Goal: Transaction & Acquisition: Book appointment/travel/reservation

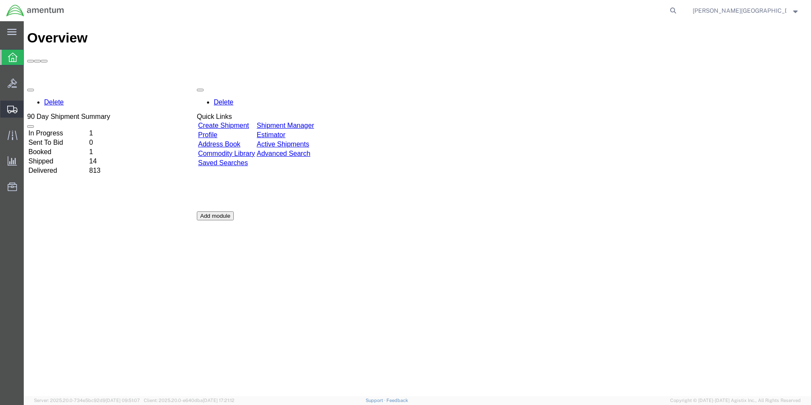
click at [0, 0] on span "Create Shipment" at bounding box center [0, 0] width 0 height 0
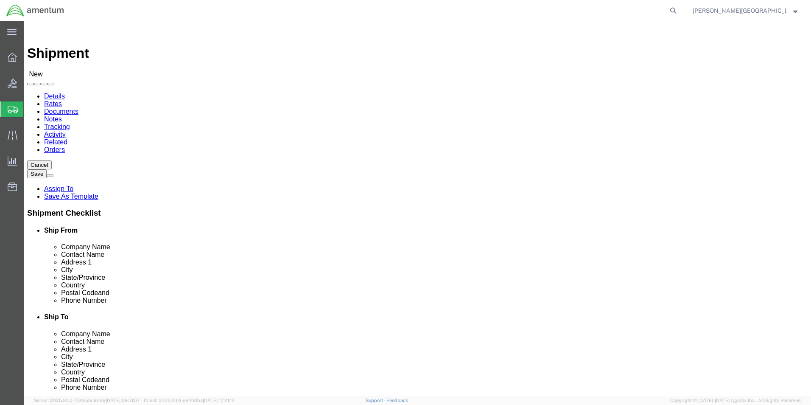
select select
select select "49940"
select select "[GEOGRAPHIC_DATA]"
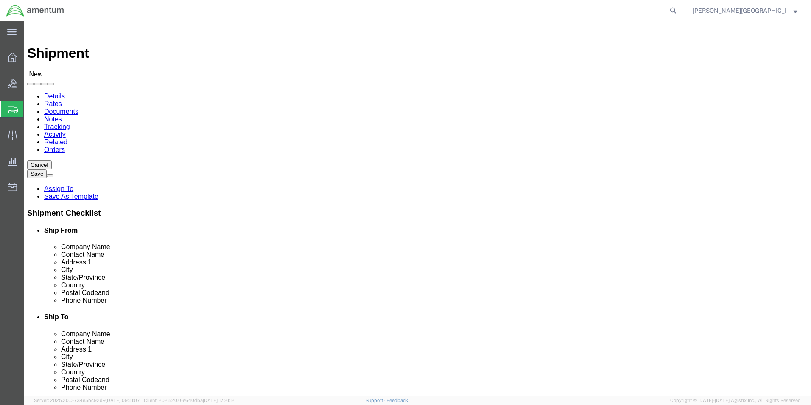
drag, startPoint x: 178, startPoint y: 288, endPoint x: 124, endPoint y: 283, distance: 54.5
click input "text"
type input "[PHONE_NUMBER]"
click input "text"
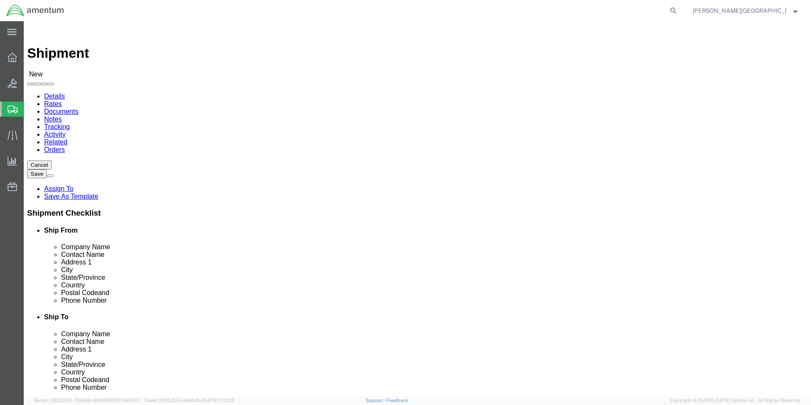
click input "text"
type input "Cal Labs"
click div
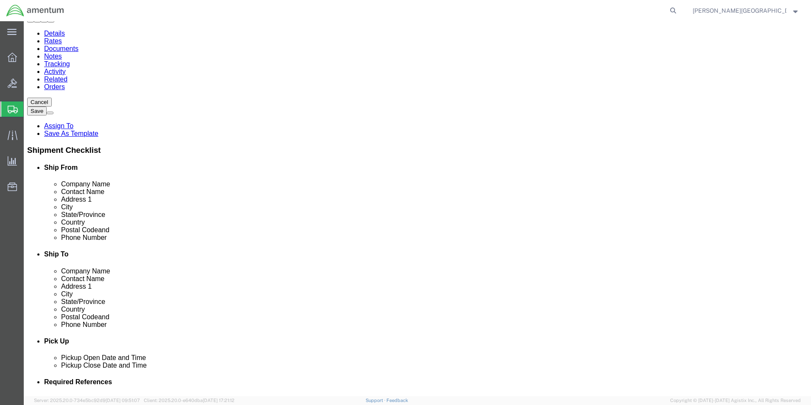
scroll to position [0, 0]
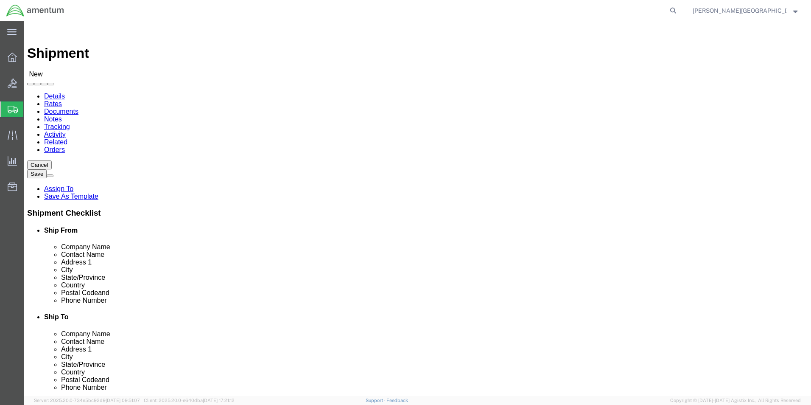
click div
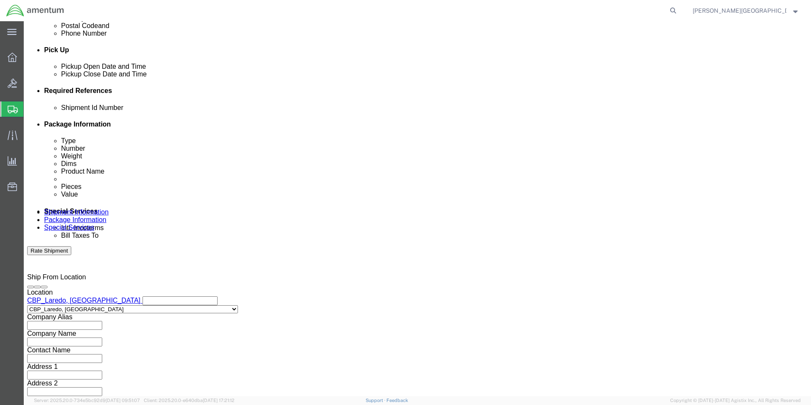
scroll to position [99, 0]
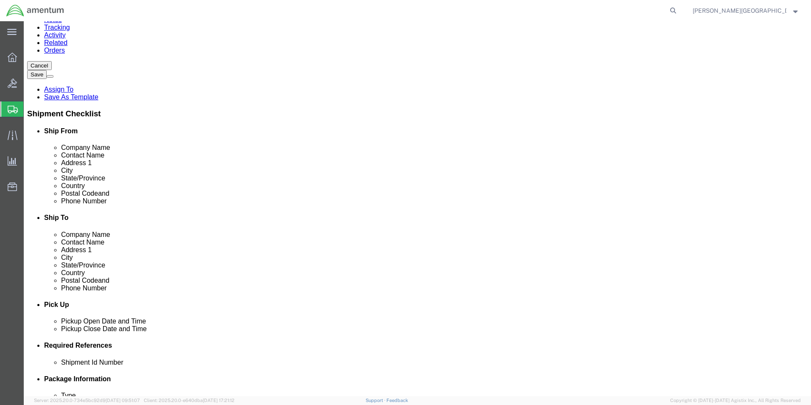
click div "Location My Profile Location [PHONE_NUMBER] [PHONE_NUMBER] [PHONE_NUMBER] [PHON…"
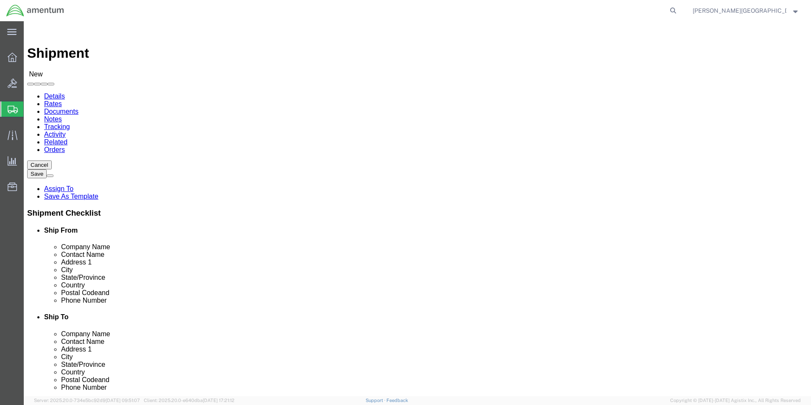
select select
select select "49940"
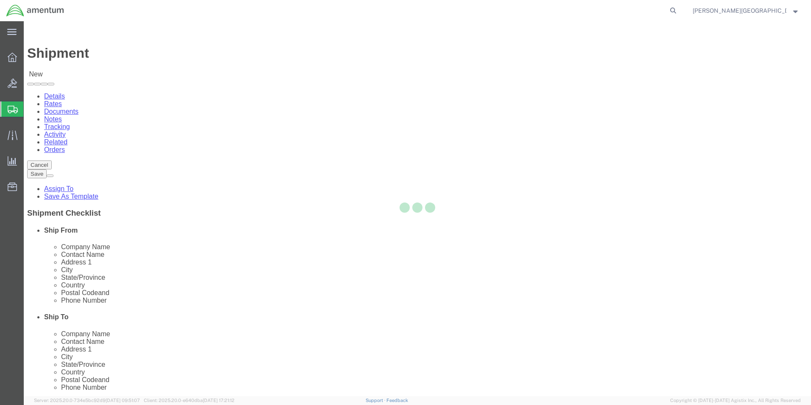
select select "[GEOGRAPHIC_DATA]"
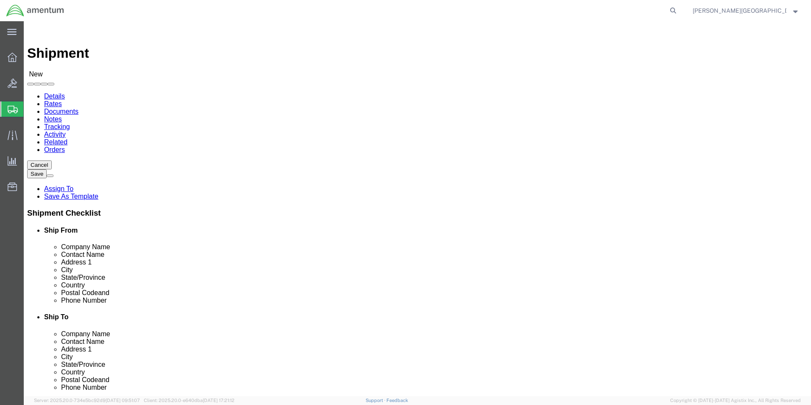
drag, startPoint x: 195, startPoint y: 290, endPoint x: 102, endPoint y: 289, distance: 92.4
click div "Phone Number"
type input "[PHONE_NUMBER]"
click input "text"
type input "Cal"
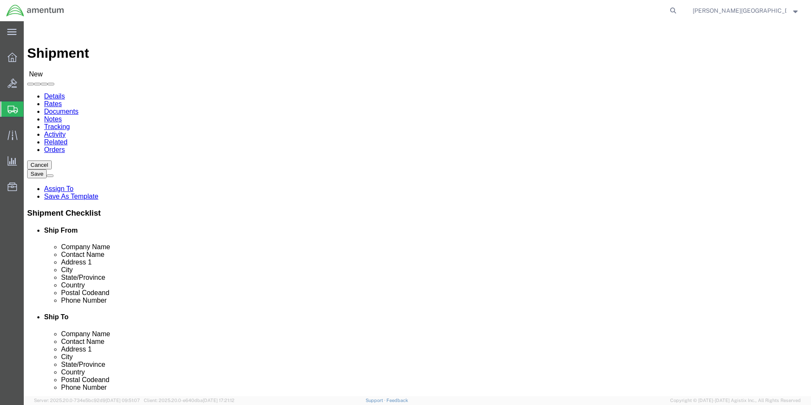
click p "- Cal Labs Inc - (Miguel A Correa) 2525 Santa Anna Ave, Dallas, TX, 75228, US"
select select "[GEOGRAPHIC_DATA]"
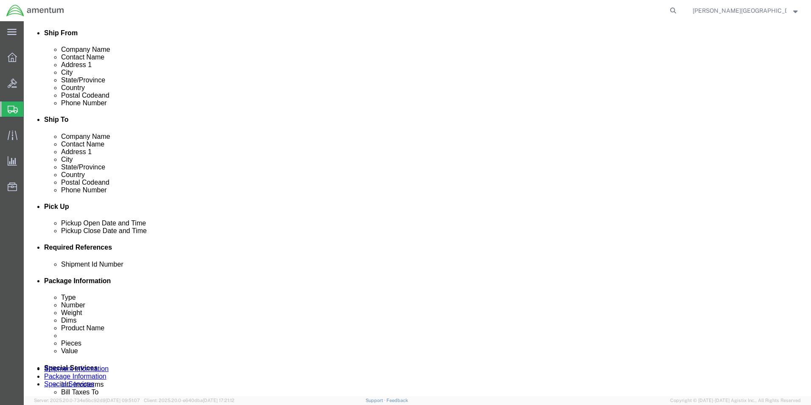
scroll to position [212, 0]
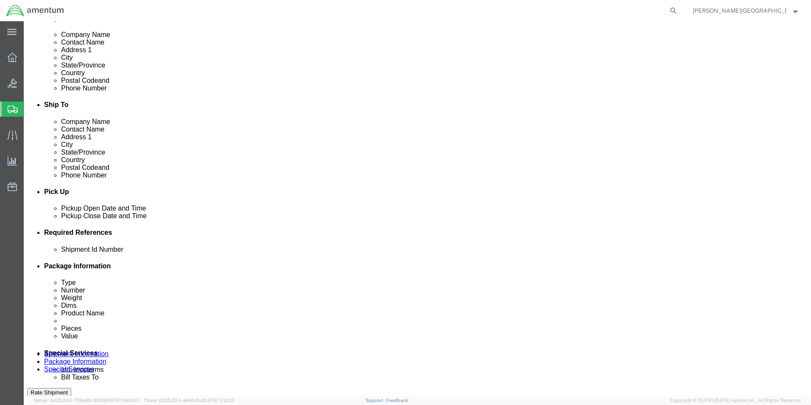
type input "Cal Labs Inc"
click div "[DATE] 11:00 AM"
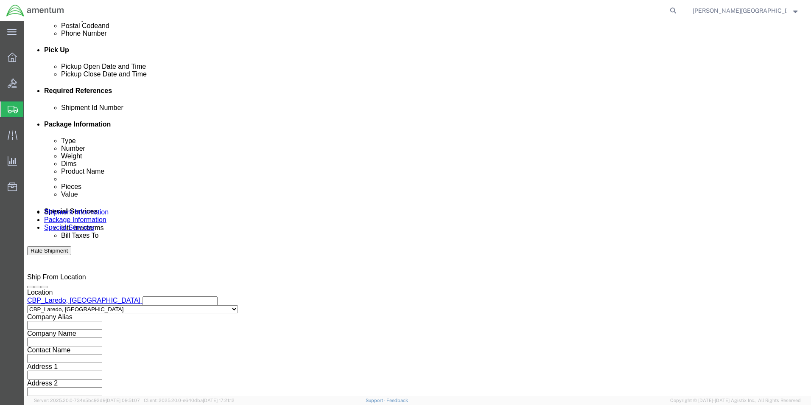
type input "3:00 PM"
click button "Apply"
click button "Add reference"
click select "Select Account Type Activity ID Airline Appointment Number ASN Batch Request # …"
select select "DEPT"
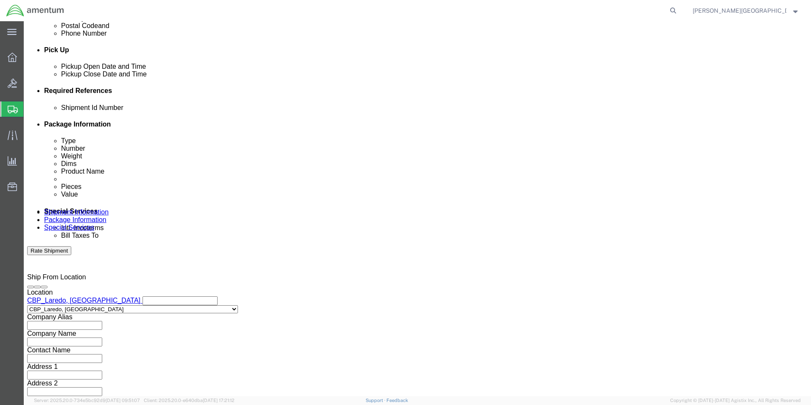
click select "Select Account Type Activity ID Airline Appointment Number ASN Batch Request # …"
click input "text"
type input "Calibration Department"
click button "Add reference"
click select "Select Account Type Activity ID Airline Appointment Number ASN Batch Request # …"
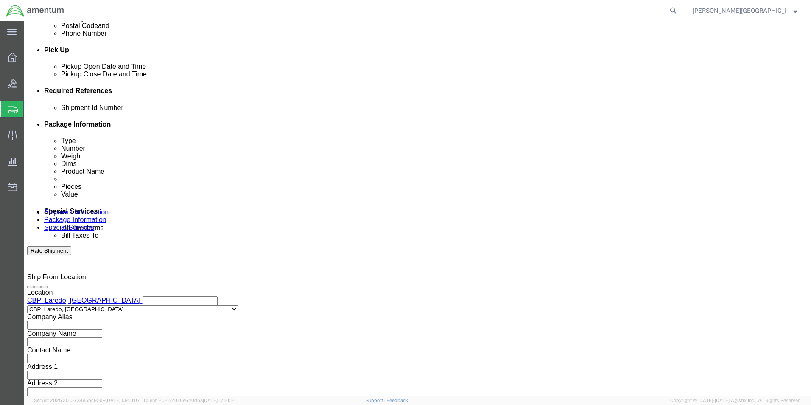
select select "PROJNUM"
click select "Select Account Type Activity ID Airline Appointment Number ASN Batch Request # …"
click input "text"
click input "6118.02.03.2219.000.LRT.0000"
type input "6118.04.03.2219.000.LRT.0000"
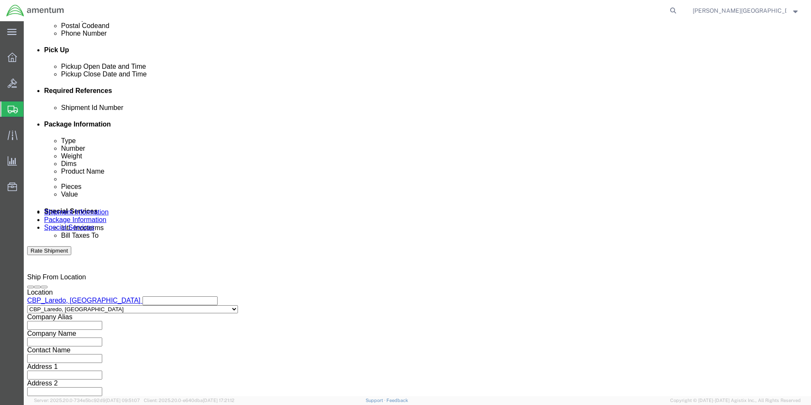
click button "Add reference"
click select "Select Account Type Activity ID Airline Appointment Number ASN Batch Request # …"
select select "CUSTREF"
click select "Select Account Type Activity ID Airline Appointment Number ASN Batch Request # …"
click input "text"
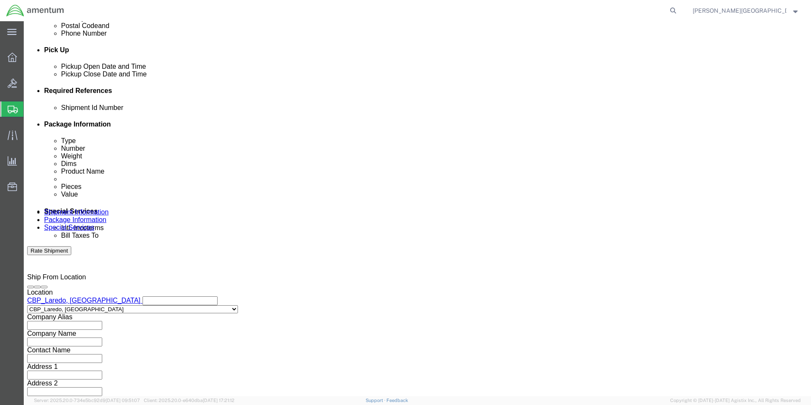
scroll to position [0, 2]
type input "Tool Calibration for October"
click input "text"
click div "Ship From Location Location CBP_Laredo, TX_LRT My Profile Location 1002-4122-6 …"
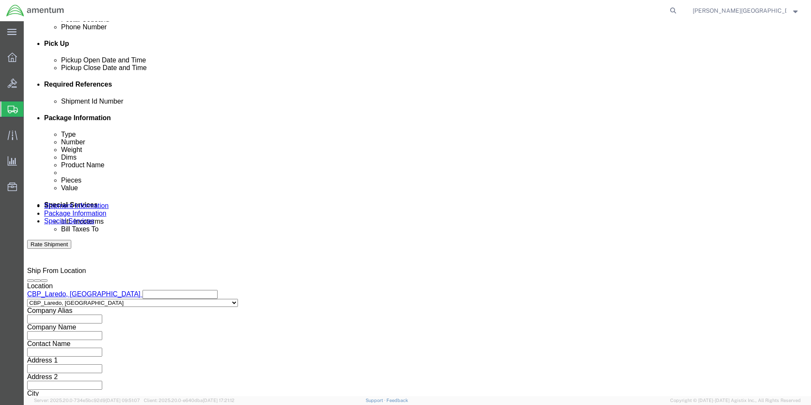
scroll to position [370, 0]
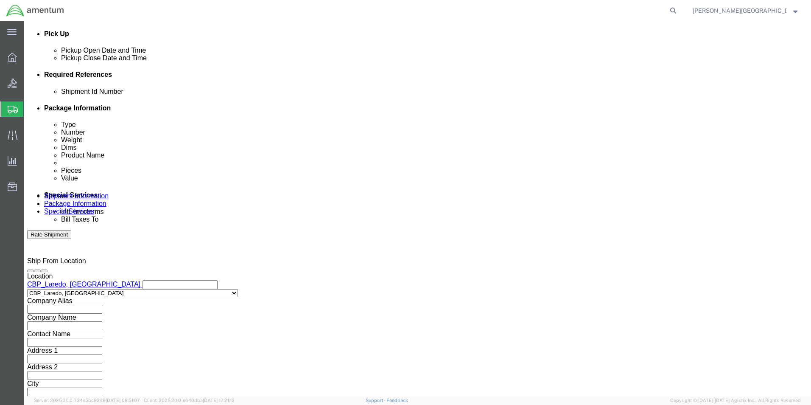
click button "Continue"
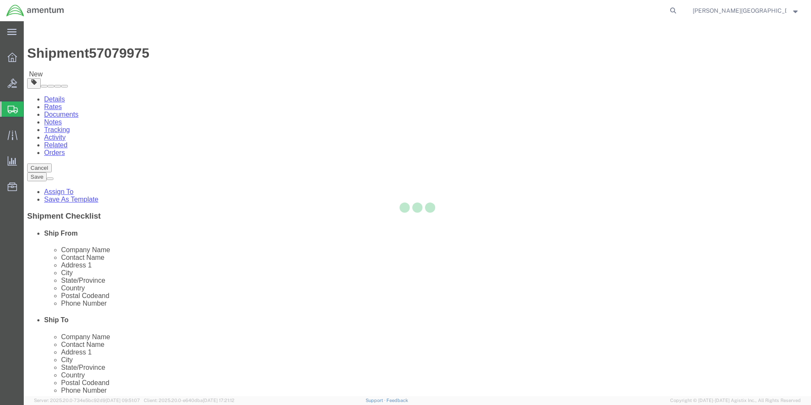
select select "CBOX"
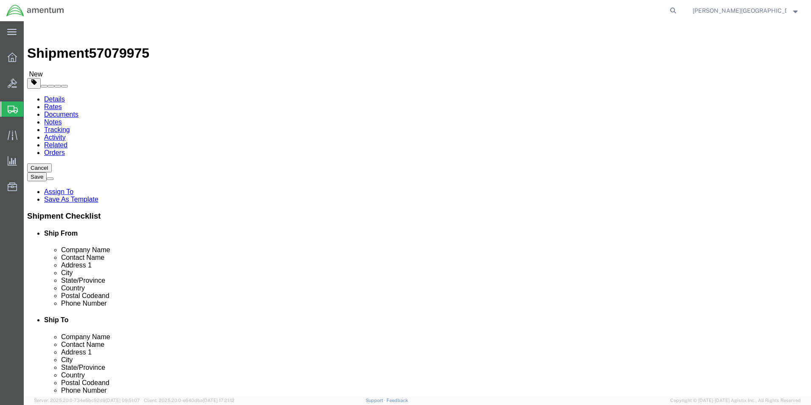
click input "text"
type input "22"
click input "0.00"
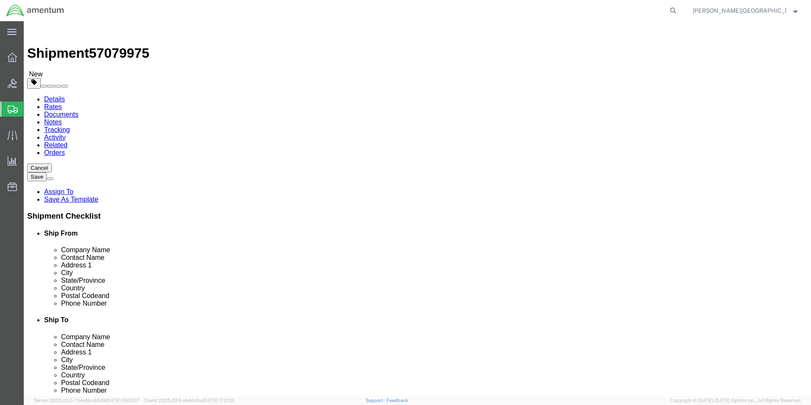
type input "59.00"
click button "Continue"
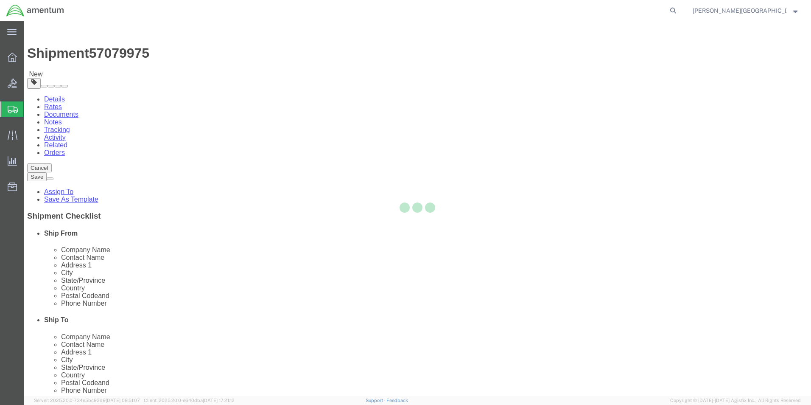
select select
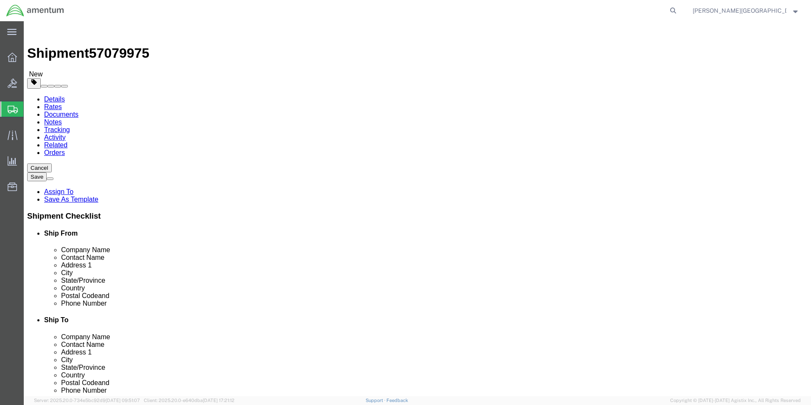
click link "Package Information"
click link "Add Content"
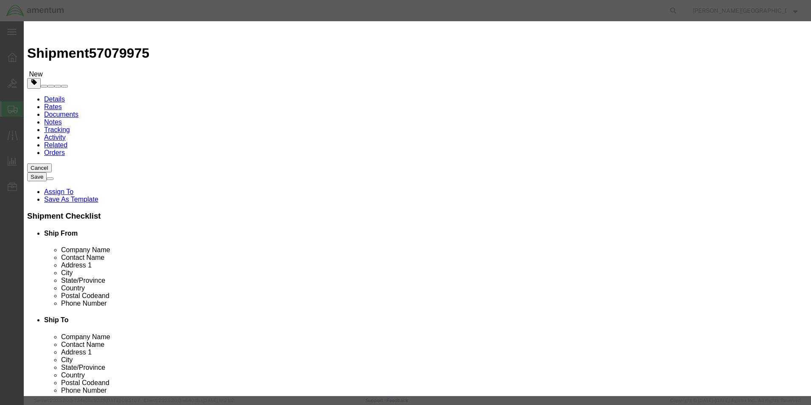
click input "text"
type input "M"
type input "October Tool Calibration"
click textarea
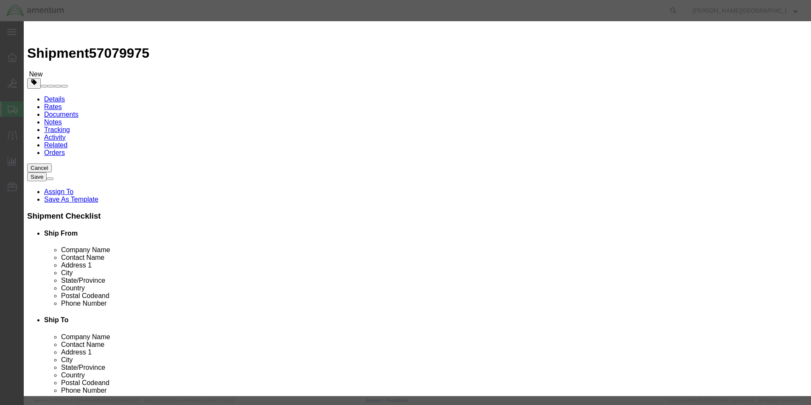
click textarea "Swing Compass PN: BJ-180 SN: P4604 Elect. Torque Wrench PN: J6012E SN: C020087 …"
paste textarea "QD1R50"
click textarea "Swing Compass PN: BJ-180 SN: P4604 Elect. Torque Wrench PN: J6012E SN: C020087 …"
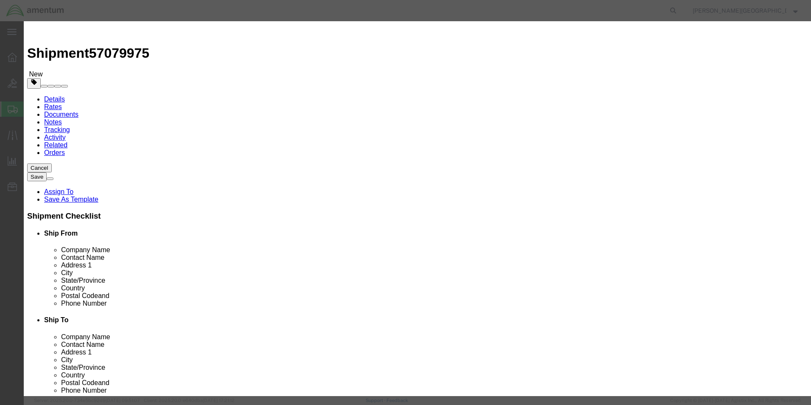
paste textarea "IFR-6000 OPT2 OPT3 OPT5"
click textarea "Swing Compass PN: BJ-180 SN: P4604 Elect. Torque Wrench PN: J6012E SN: C020087 …"
drag, startPoint x: 498, startPoint y: 75, endPoint x: 491, endPoint y: 76, distance: 7.3
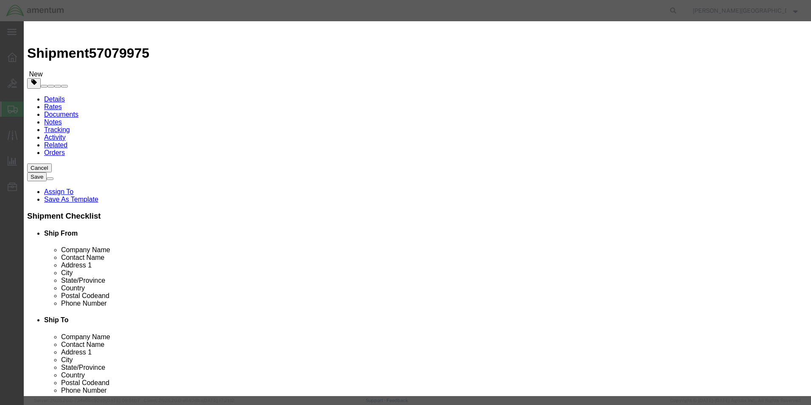
click textarea "Swing Compass PN: BJ-180 SN: P4604 Elect. Torque Wrench PN: J6012E SN: C020087 …"
paste textarea "000001655"
click textarea "Swing Compass PN: BJ-180 SN: P4604 Elect. Torque Wrench PN: J6012E SN: C020087 …"
type textarea "Swing Compass PN: BJ-180 SN: P4604 Elect. Torque Wrench PN: J6012E SN: C020087 …"
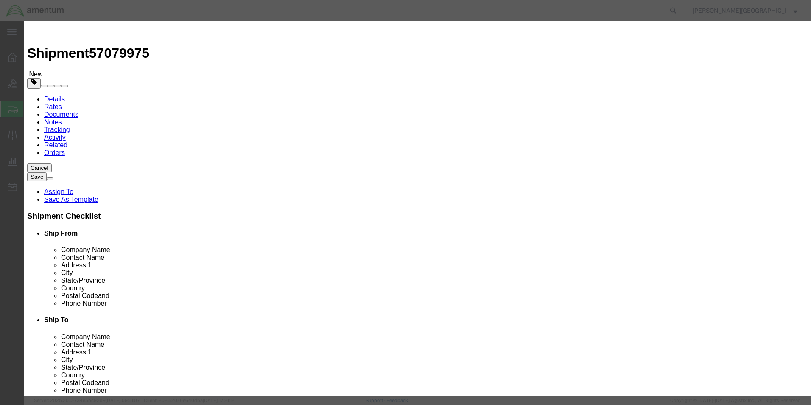
click input "0"
type input "9"
click input "text"
type input "7500.00"
click textarea
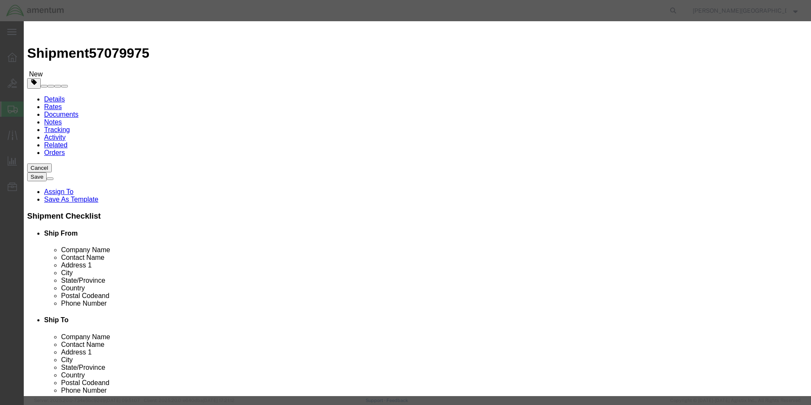
click button "Save & Close"
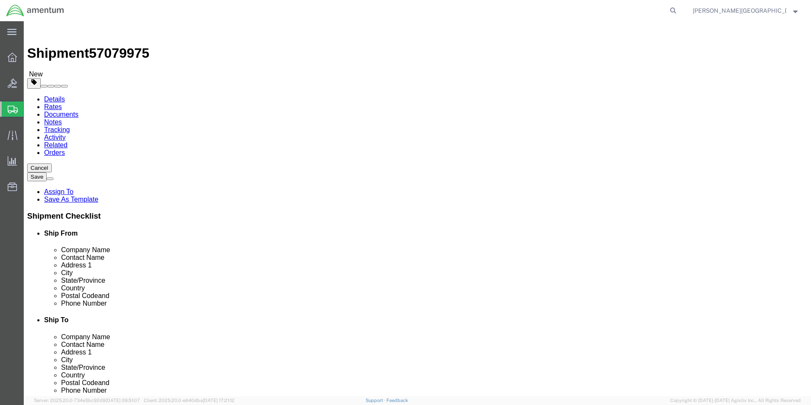
click button "Previous"
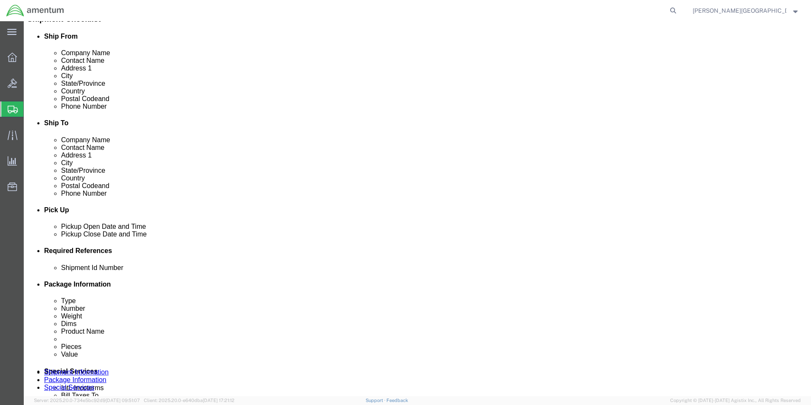
scroll to position [212, 0]
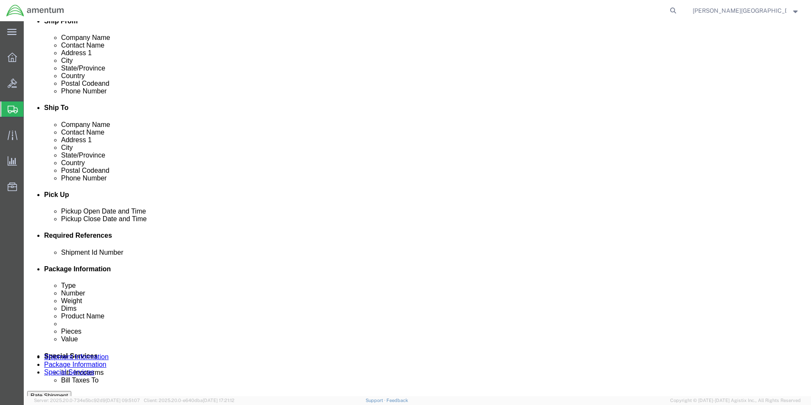
click input "text"
type input "57079975"
click div "Shipment Id Number 57079975 Select Account Type Activity ID Airline Appointment…"
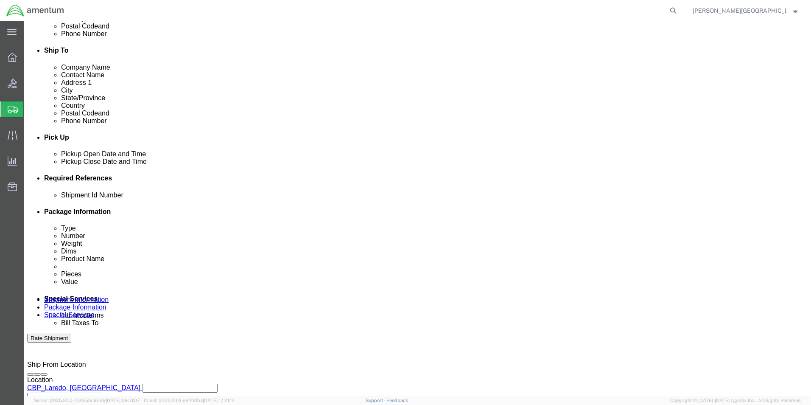
scroll to position [370, 0]
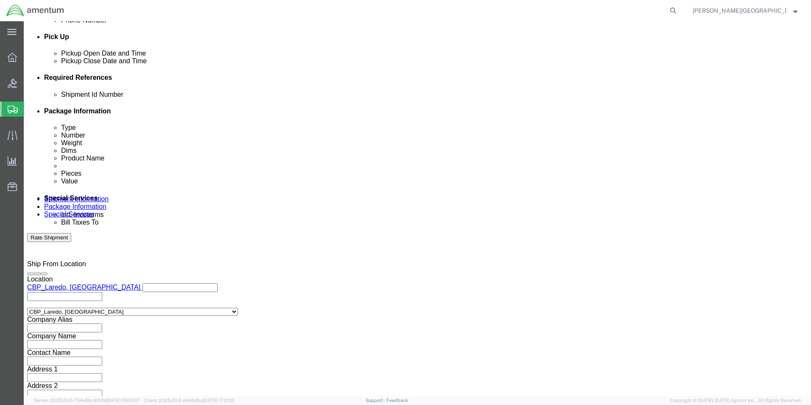
click button "Continue"
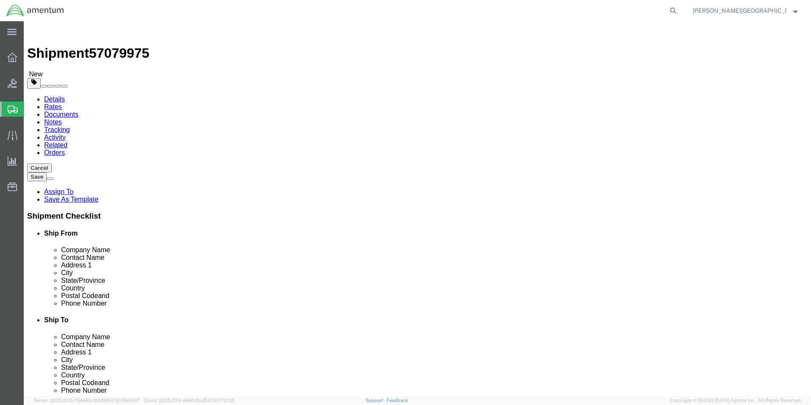
click button "Continue"
click button "Rate Shipment"
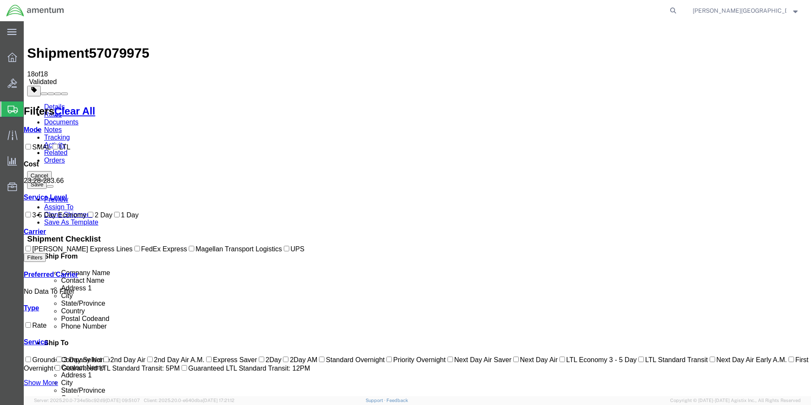
checkbox input "true"
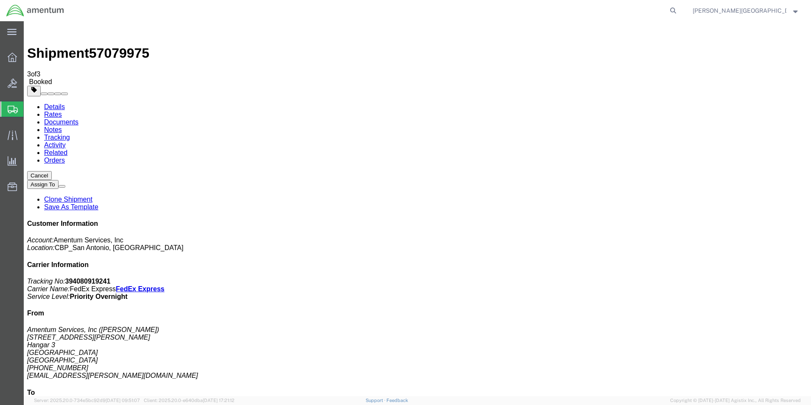
click at [0, 0] on span "Create Shipment" at bounding box center [0, 0] width 0 height 0
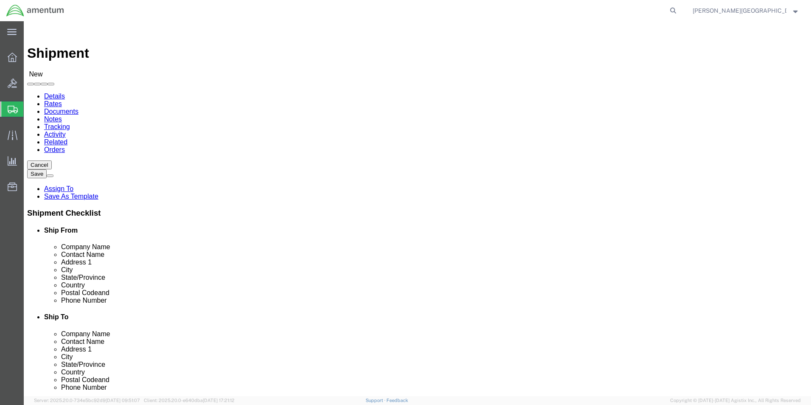
scroll to position [1696, 0]
select select "49940"
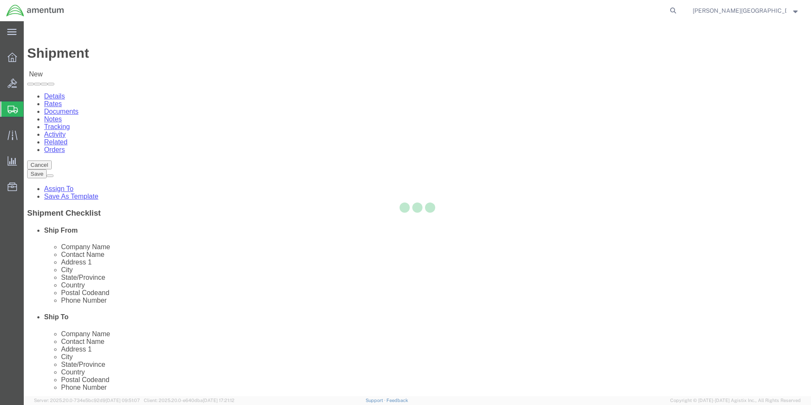
select select "[GEOGRAPHIC_DATA]"
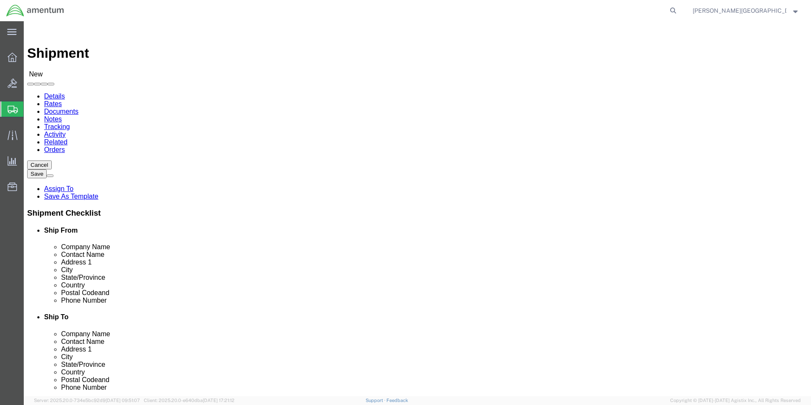
drag, startPoint x: 169, startPoint y: 283, endPoint x: 84, endPoint y: 302, distance: 86.8
click div "Location CBP_Laredo, TX_LRT Select My Profile Location 1002-4122-6 1006-5256-0 …"
type input "[PHONE_NUMBER]"
click input "text"
type input "Cal"
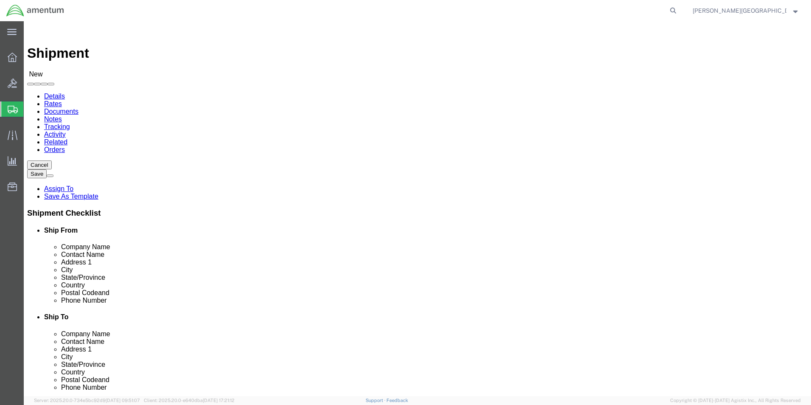
click p "- Cal Labs Inc - (Miguel A Correa) 2525 Santa Anna Ave, Dallas, TX, 75228, US"
select select "[GEOGRAPHIC_DATA]"
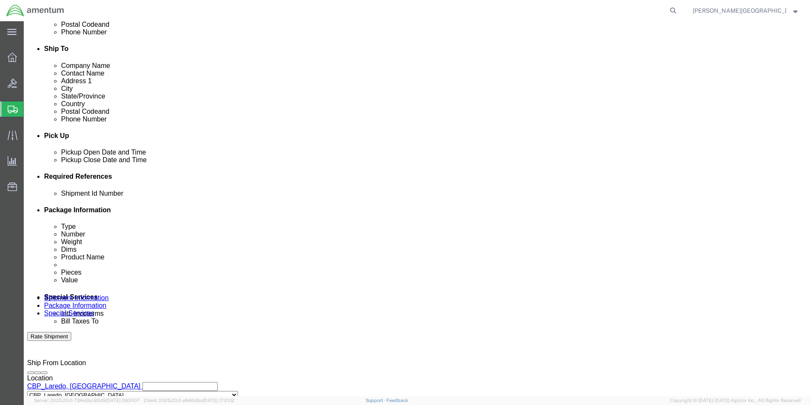
scroll to position [339, 0]
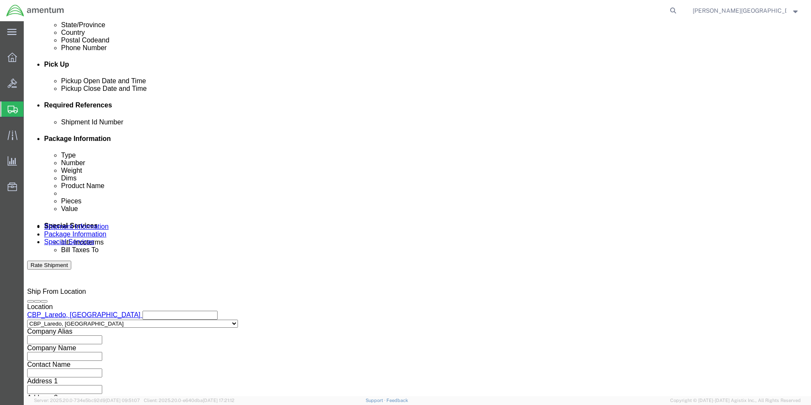
type input "Cal Labs Inc"
click div "[DATE] 11:00 AM"
type input "3:00 PM"
click button "Apply"
click button "Add reference"
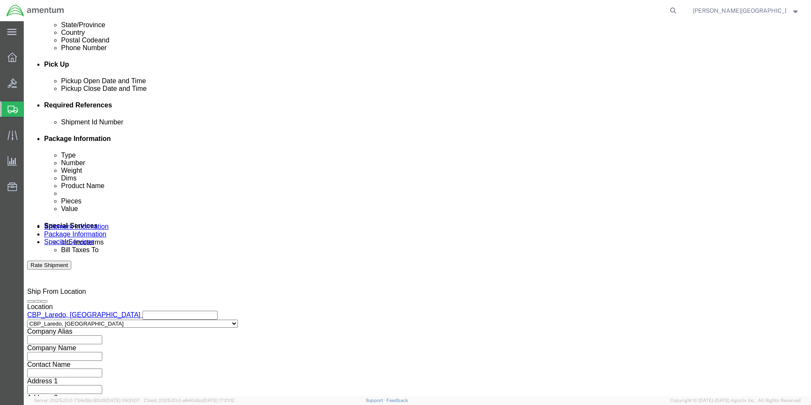
click select "Select Account Type Activity ID Airline Appointment Number ASN Batch Request # …"
select select "DEPT"
click select "Select Account Type Activity ID Airline Appointment Number ASN Batch Request # …"
click input "text"
type input "Calibration Department"
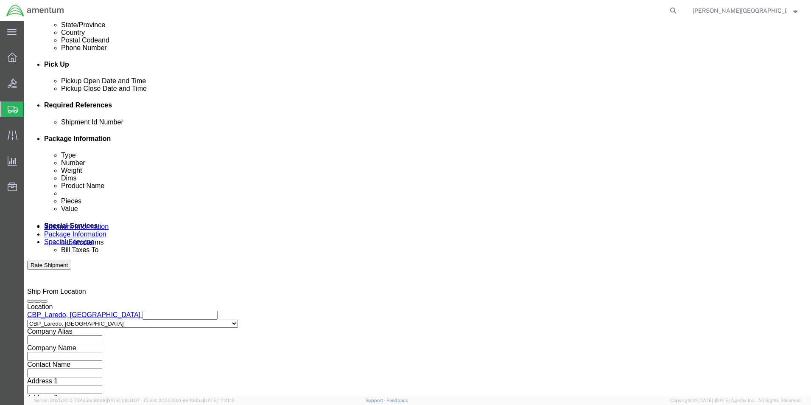
click button "Add reference"
click select "Select Account Type Activity ID Airline Appointment Number ASN Batch Request # …"
select select "PROJNUM"
click select "Select Account Type Activity ID Airline Appointment Number ASN Batch Request # …"
click input "text"
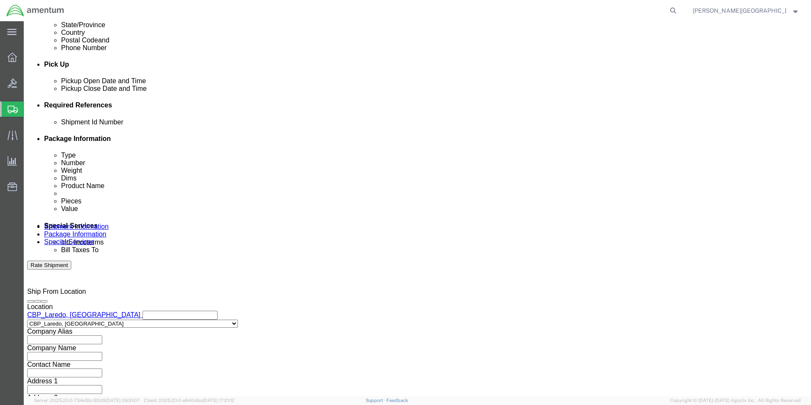
click input "6118.02.03.2219.000.LRT.0000"
type input "6118.04.03.2219.000.LRT.0000"
click button "Add reference"
click select "Select Account Type Activity ID Airline Appointment Number ASN Batch Request # …"
select select "CUSTREF"
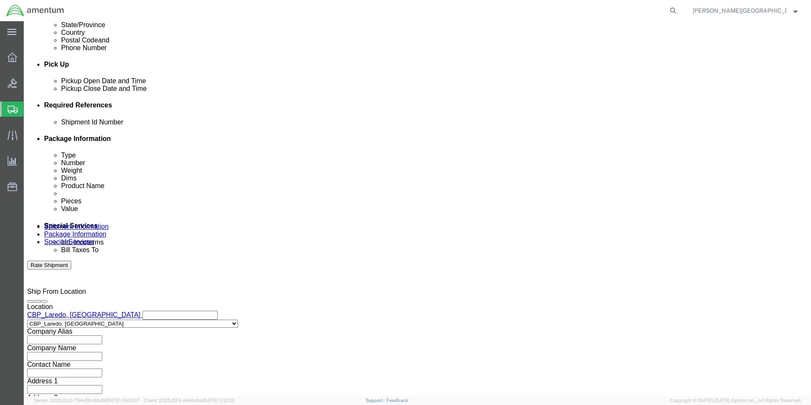
click select "Select Account Type Activity ID Airline Appointment Number ASN Batch Request # …"
click input "text"
type input "M"
type input "O"
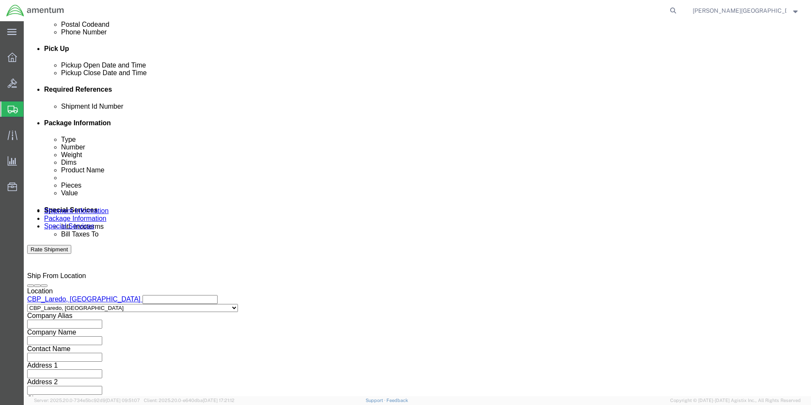
scroll to position [370, 0]
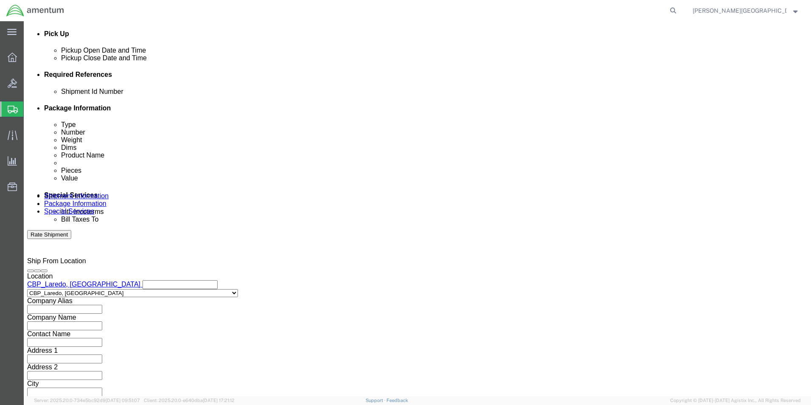
type input "5324-203137 IFR-4000"
click button "Continue"
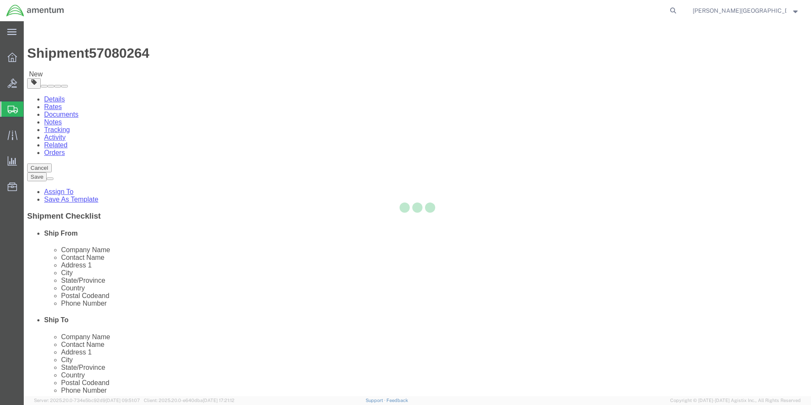
select select "CBOX"
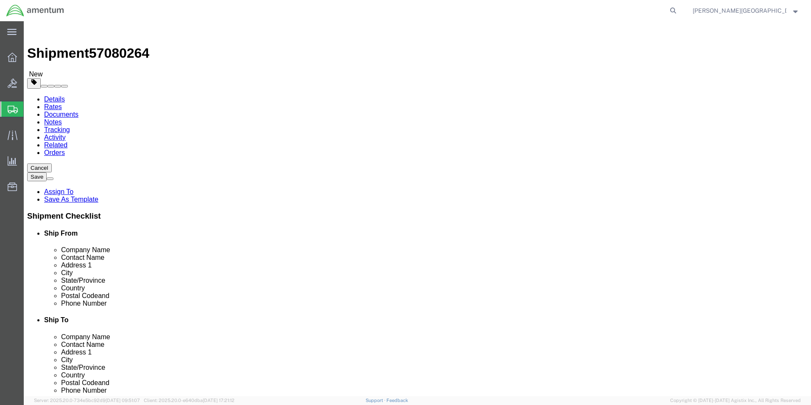
click input "text"
type input "24"
click input "text"
type input "20"
click input "text"
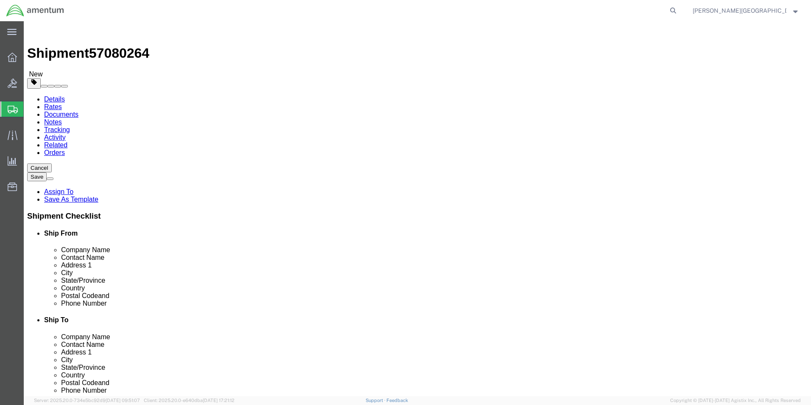
type input "10"
click input "0.00"
type input "26.00"
click link "Add Content"
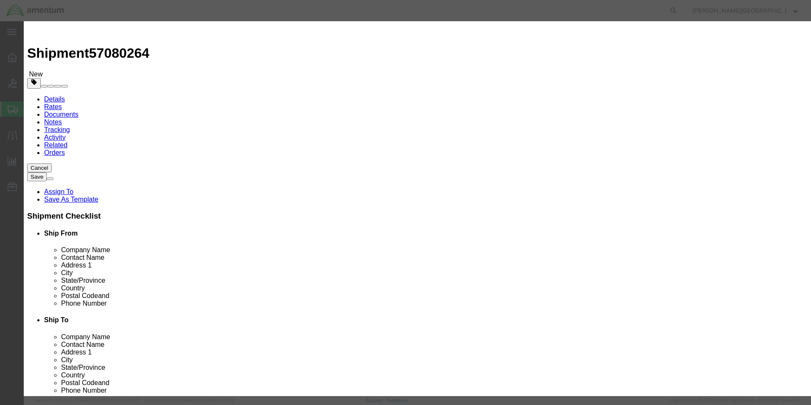
click input "text"
type input "IFR 4000 OPT 1"
click textarea
type textarea "PN: IFR"
click input "IFR 4000 OPT 1"
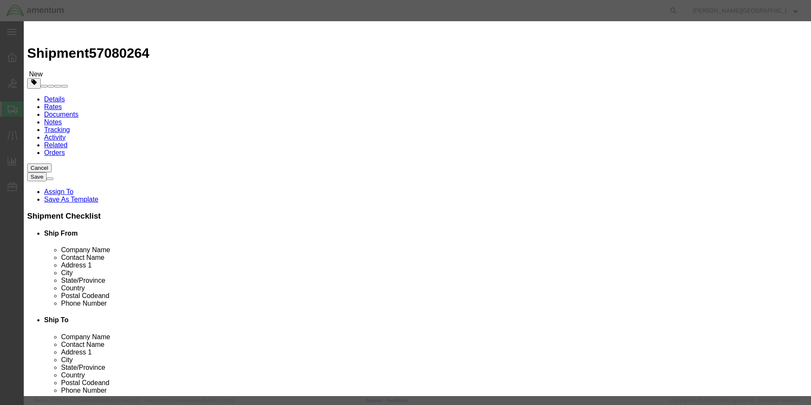
drag, startPoint x: 293, startPoint y: 65, endPoint x: 103, endPoint y: 81, distance: 191.1
click div "Add content Commodity library Product Name IFR 4000 OPT 1 IFR Pieces 0 Select B…"
drag, startPoint x: 491, startPoint y: 69, endPoint x: 520, endPoint y: 68, distance: 28.9
click textarea "PN: IFR"
paste textarea "4000 OPT 1"
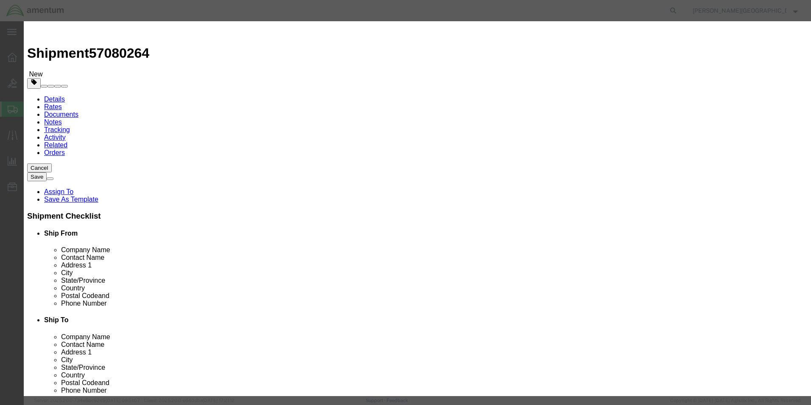
type textarea "PN: IFR 4000 OPT 1"
click input "text"
click input "NAV/COMM TEST"
type input "NAV/COMM TEST SET"
click div
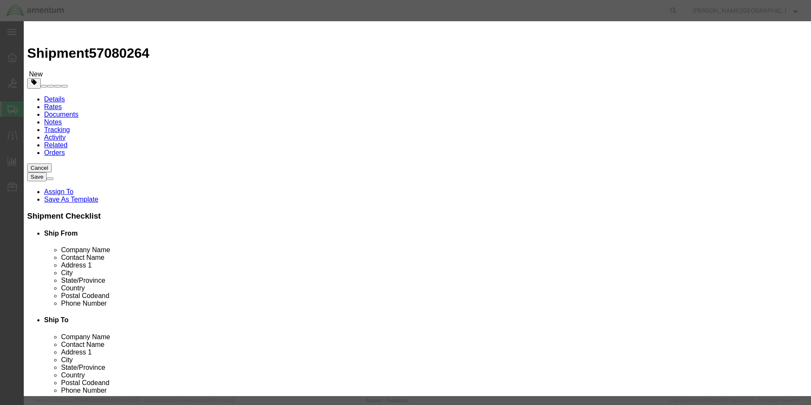
click textarea "PN: IFR 4000 OPT 1"
paste textarea "IFR 4000 OPT 1"
type textarea "PN: IFR 4000 OPT 1 SN: 2000001836"
click input "0"
type input "1"
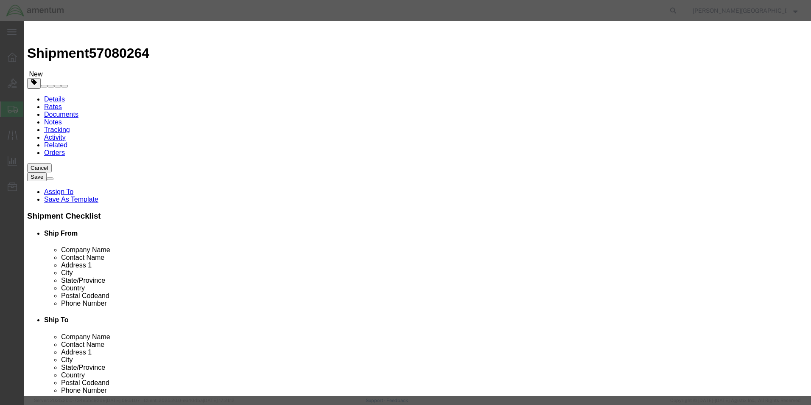
click input "text"
type input "7"
type input "5500.00"
click button "Save & Close"
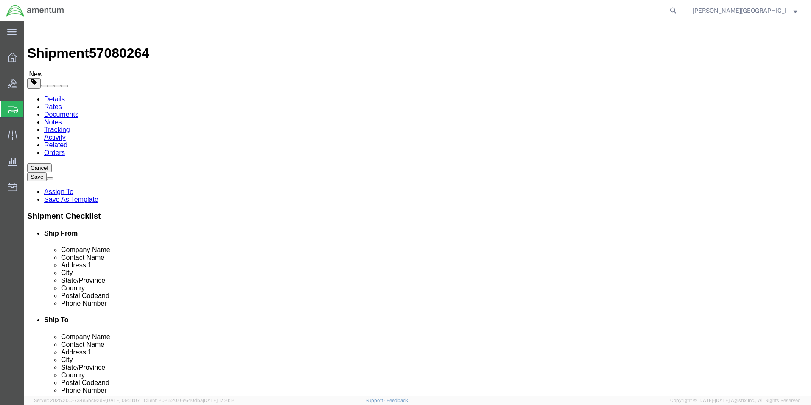
click button "Previous"
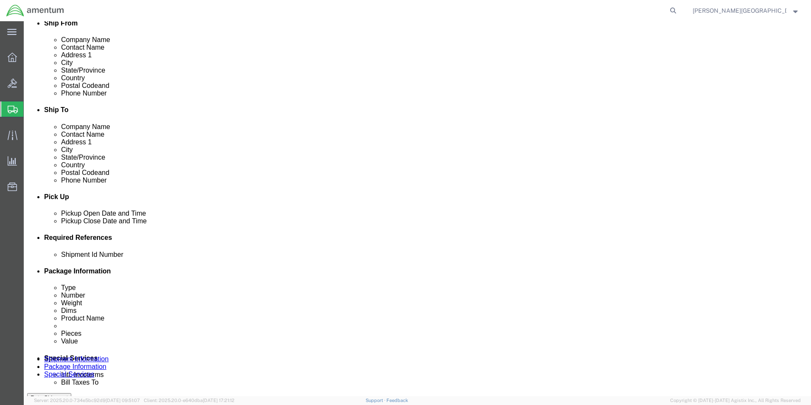
scroll to position [254, 0]
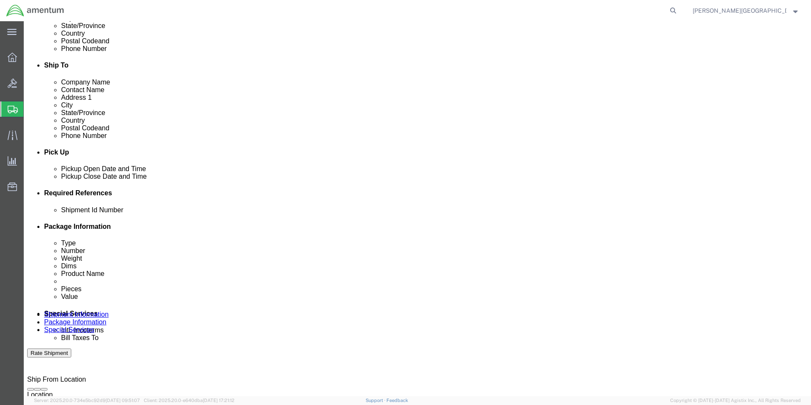
click input "text"
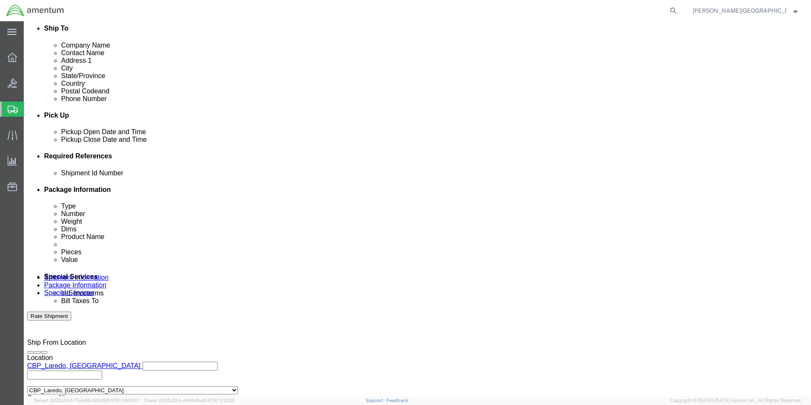
scroll to position [370, 0]
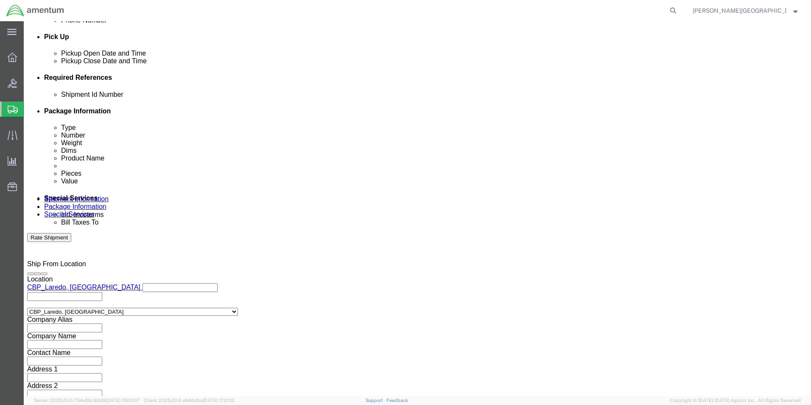
type input "57080264"
click button "Continue"
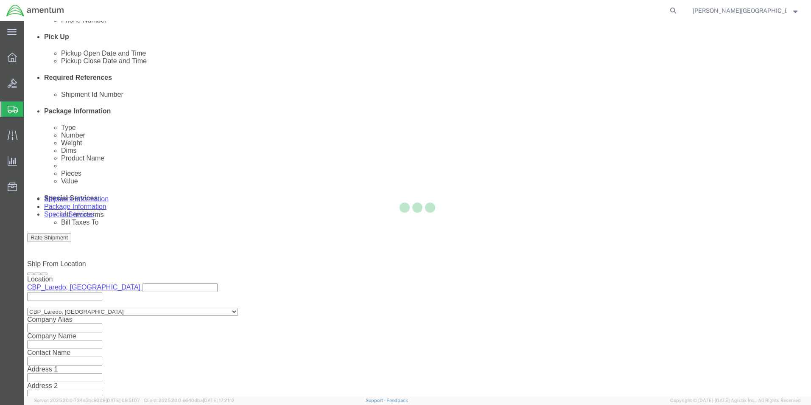
scroll to position [0, 0]
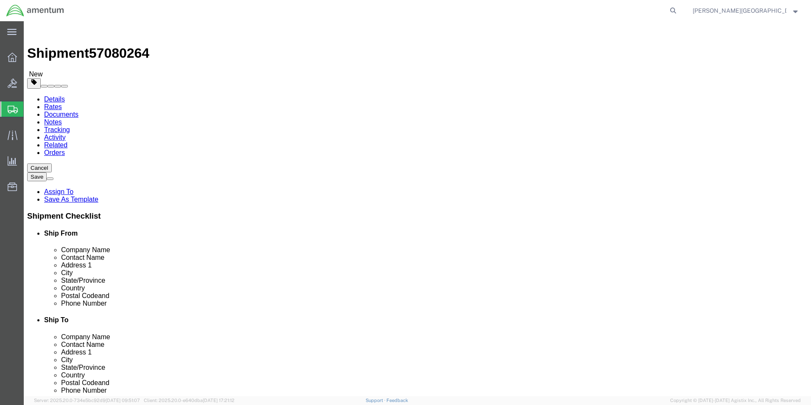
click button "Continue"
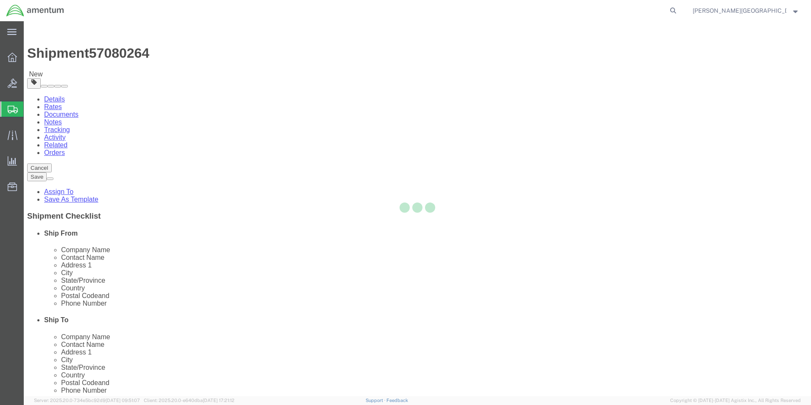
select select
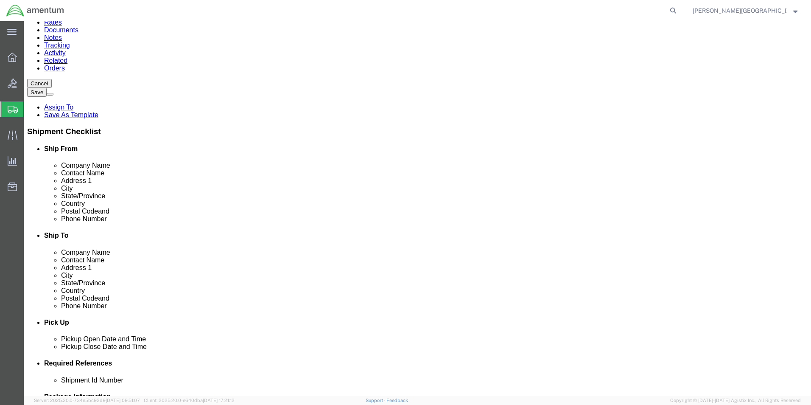
scroll to position [85, 0]
click button "Rate Shipment"
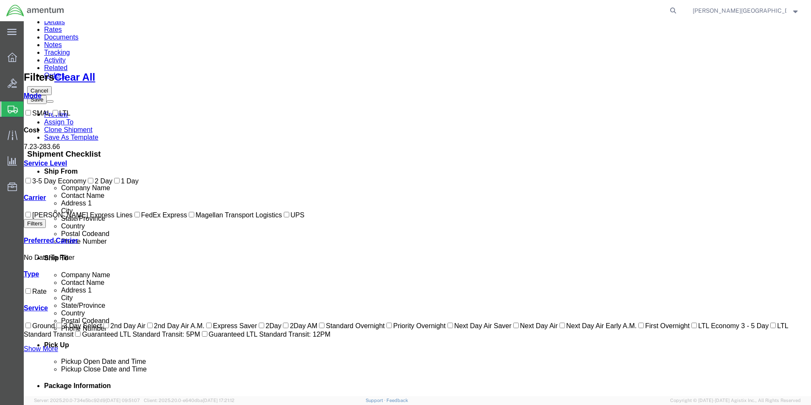
checkbox input "true"
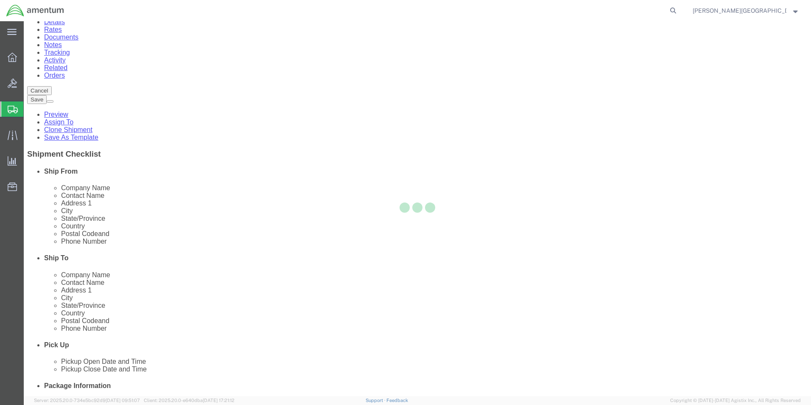
scroll to position [0, 0]
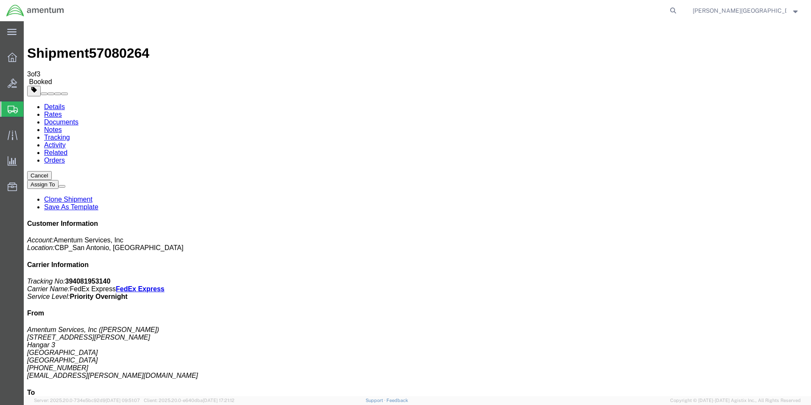
drag, startPoint x: 352, startPoint y: 153, endPoint x: 375, endPoint y: 206, distance: 57.9
click at [0, 0] on span "Create Shipment" at bounding box center [0, 0] width 0 height 0
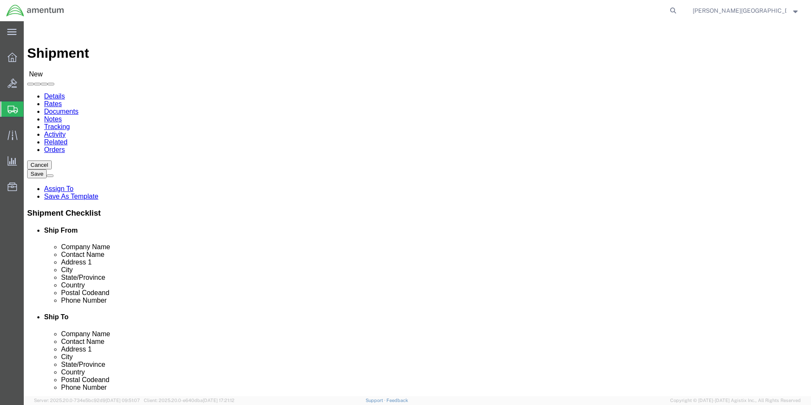
scroll to position [1611, 0]
select select "49940"
select select "[GEOGRAPHIC_DATA]"
drag, startPoint x: 195, startPoint y: 290, endPoint x: 116, endPoint y: 282, distance: 79.7
click input "text"
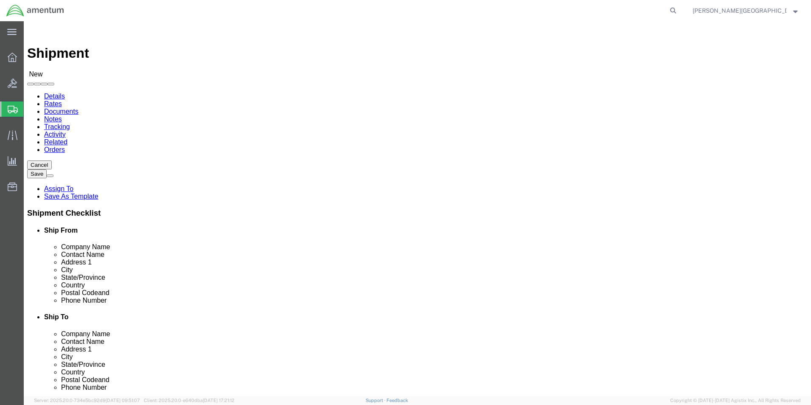
type input "[PHONE_NUMBER]"
select select "49950"
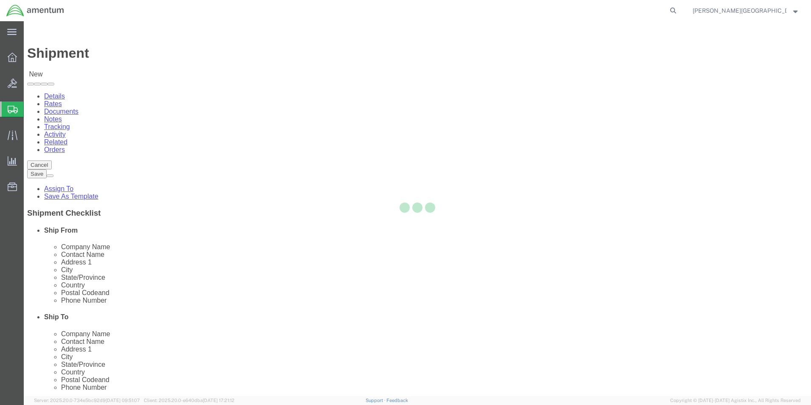
select select "[GEOGRAPHIC_DATA]"
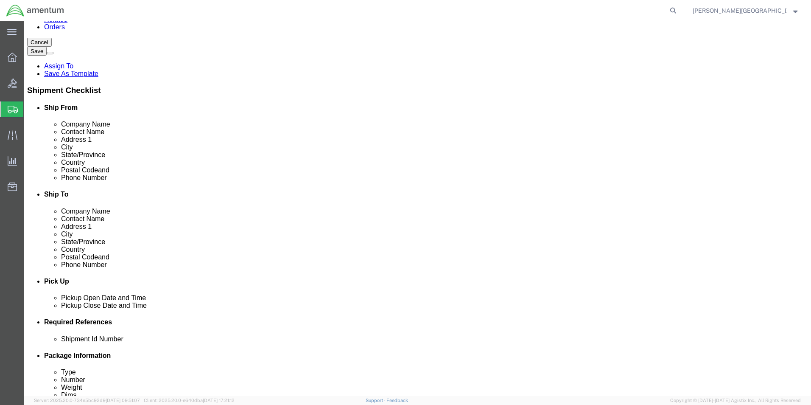
scroll to position [127, 0]
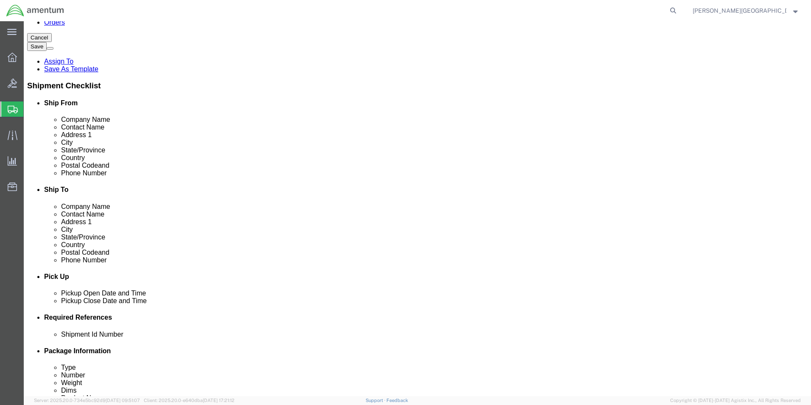
click div "Oct 09 2025 12:00 PM"
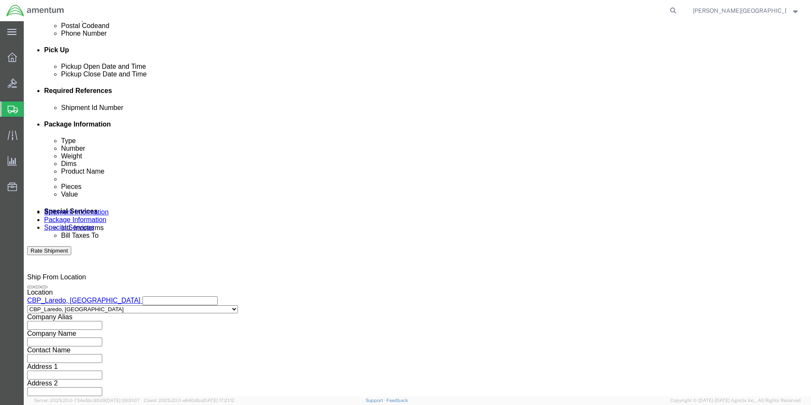
type input "3:00 PM"
click button "Apply"
click button "Add reference"
click select "Select Account Type Activity ID Airline Appointment Number ASN Batch Request # …"
select select "DEPT"
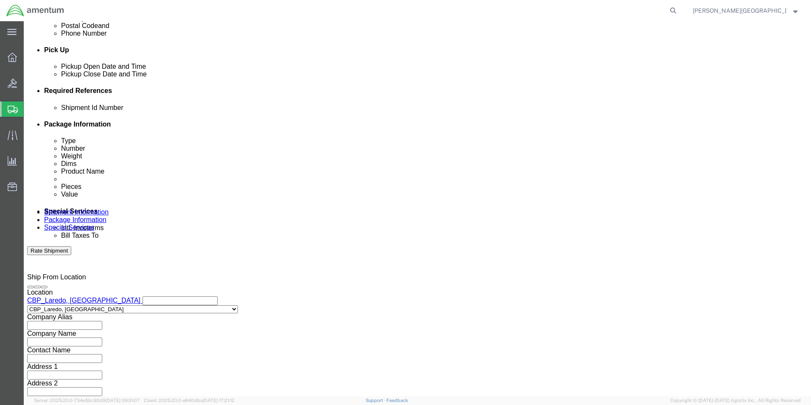
click select "Select Account Type Activity ID Airline Appointment Number ASN Batch Request # …"
click input "text"
type input "Supply Department"
click button "Add reference"
click select "Select Account Type Activity ID Airline Appointment Number ASN Batch Request # …"
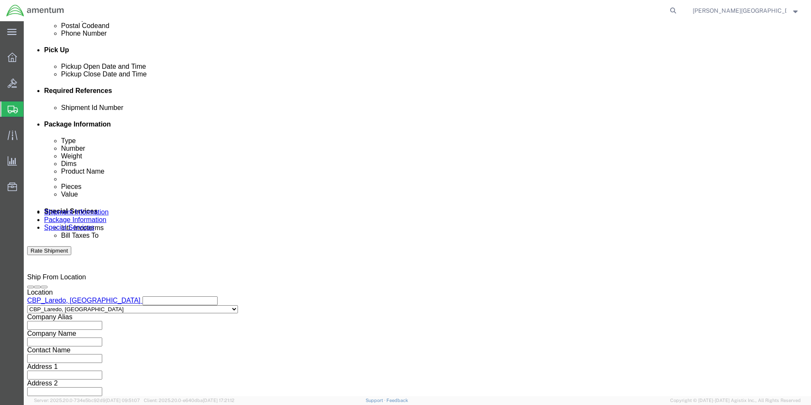
select select "PROJNUM"
click select "Select Account Type Activity ID Airline Appointment Number ASN Batch Request # …"
click input "text"
click input "6118.02.03.2219.000.LRT.0000"
type input "6118.04.03.2219.000.LRT.0000"
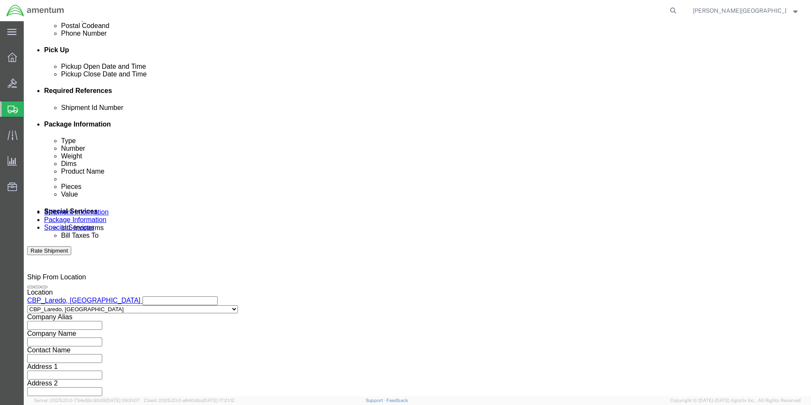
click button "Add reference"
click select "Select Account Type Activity ID Airline Appointment Number ASN Batch Request # …"
select select "CUSTREF"
click select "Select Account Type Activity ID Airline Appointment Number ASN Batch Request # …"
click input "text"
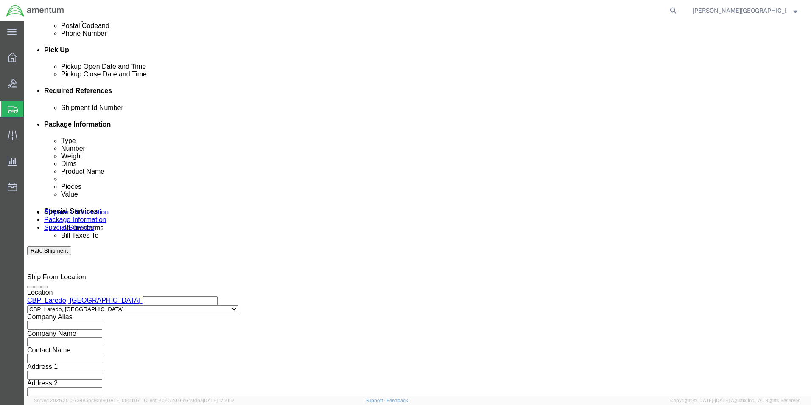
click input "text"
paste input "011007-T130058"
type input "PCIU SN 011007-TC130058"
click input "text"
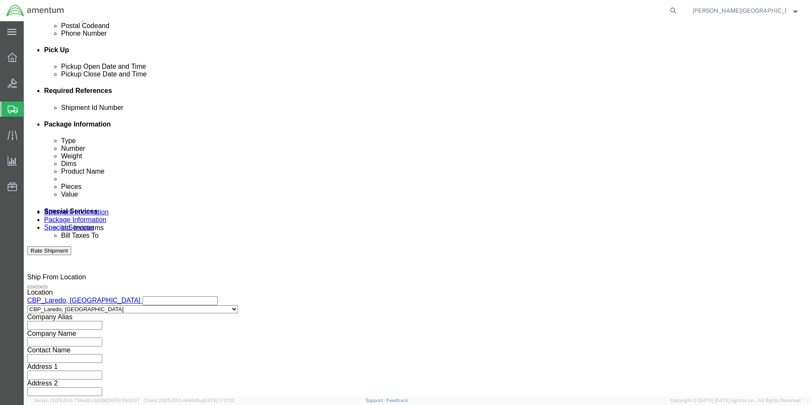
scroll to position [0, 0]
click div "Shipping Mode (Optional)"
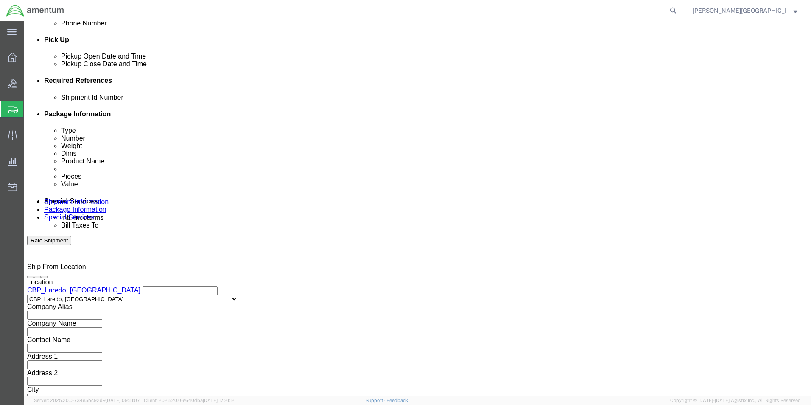
scroll to position [370, 0]
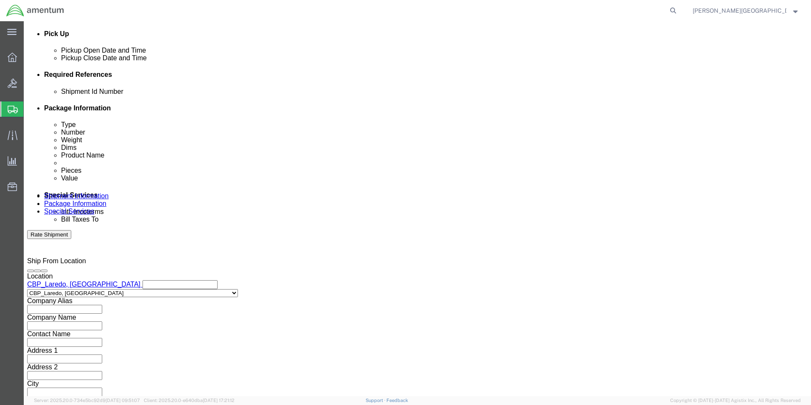
click button "Continue"
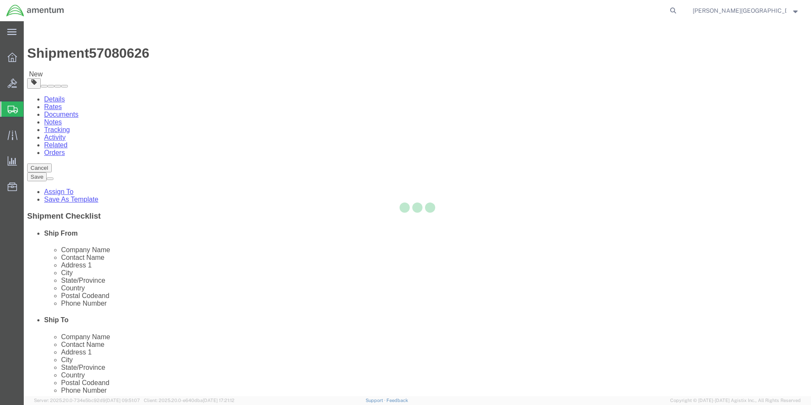
select select "CBOX"
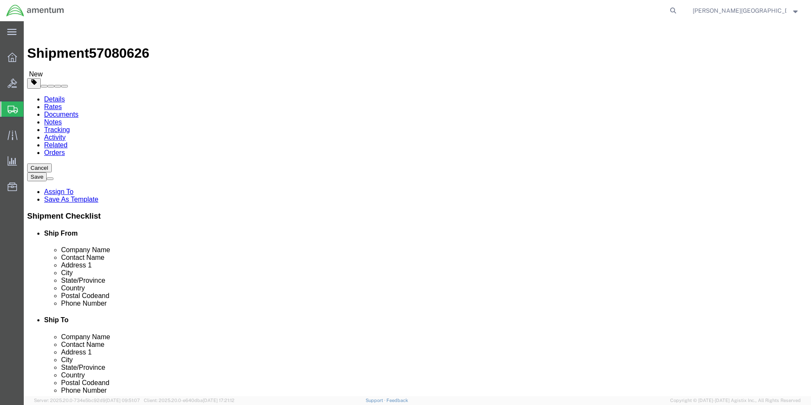
click input "text"
type input "23"
click div "Package Type Select BCK Boxes Bale(s) Basket(s) Bolt(s) Bottle(s) Buckets Bulk …"
click input "text"
type input "20"
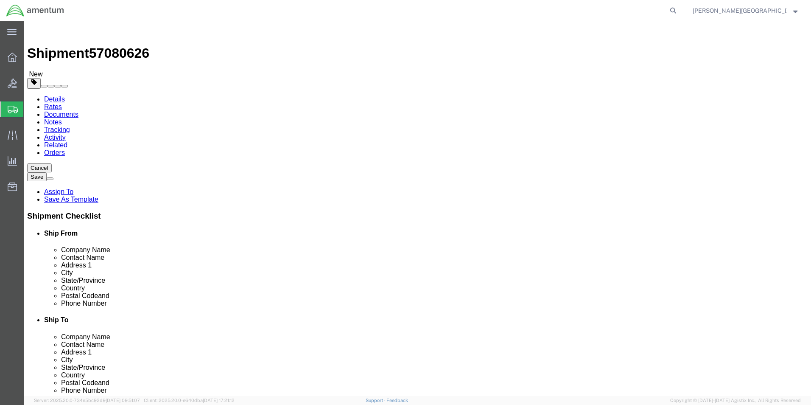
click input "text"
type input "15"
click input "0.00"
type input "43.00"
click link "Add Content"
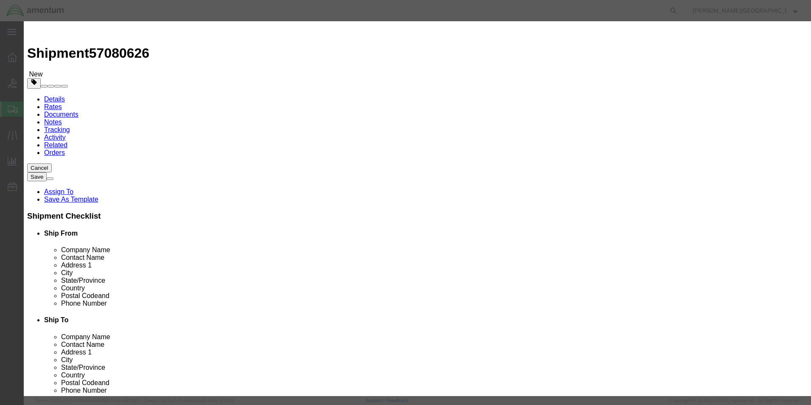
click input "text"
type input "PCIU"
click textarea
paste textarea "011007-T130058"
click textarea "PN: 011007-1 SN: 011007-T130058"
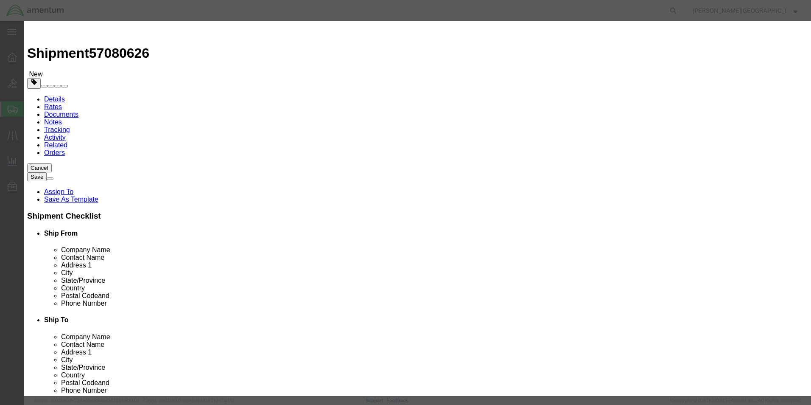
type textarea "PN: 011007-1 SN: 011007-TC130058"
click input "0"
type input "1"
click input "text"
type input "5"
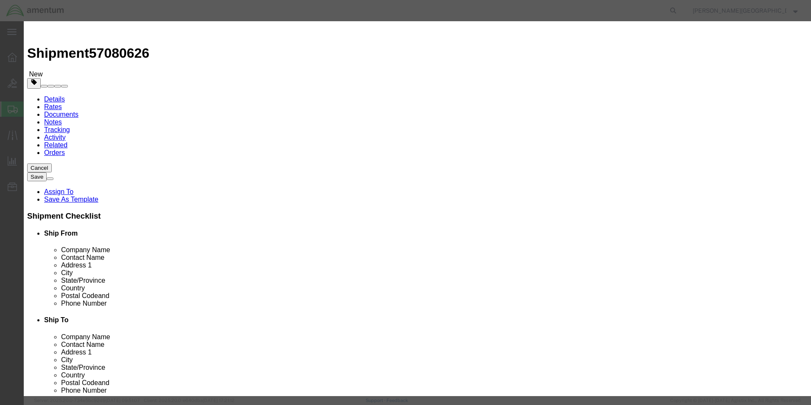
type input "6500.00"
select select "USD"
click button "Save & Close"
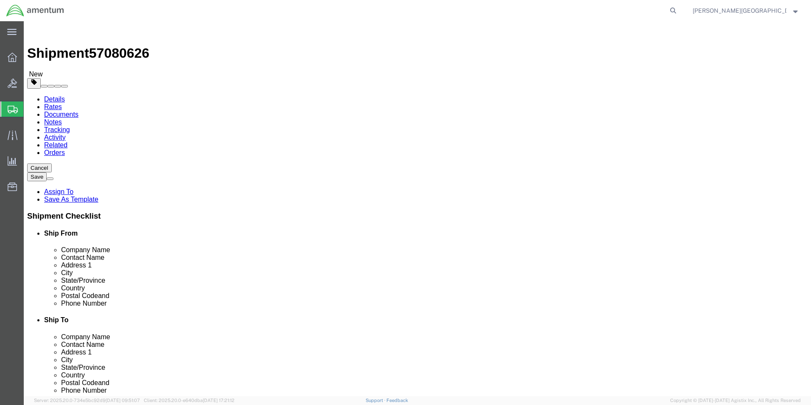
click button "Previous"
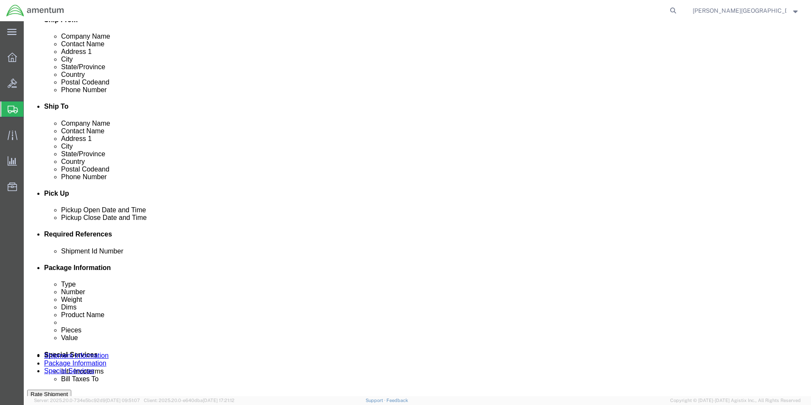
scroll to position [254, 0]
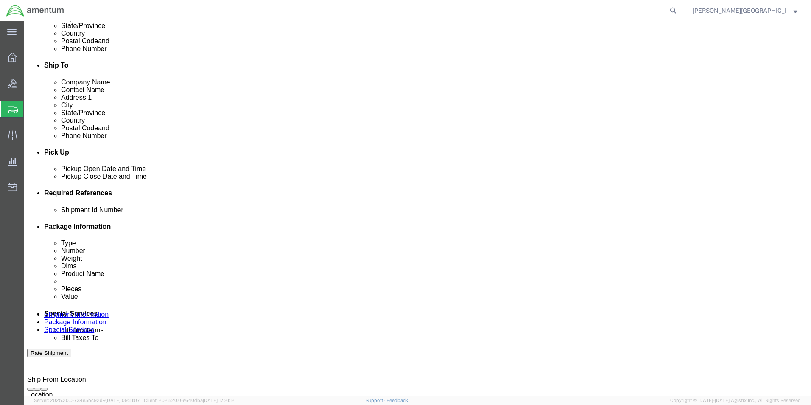
click input "text"
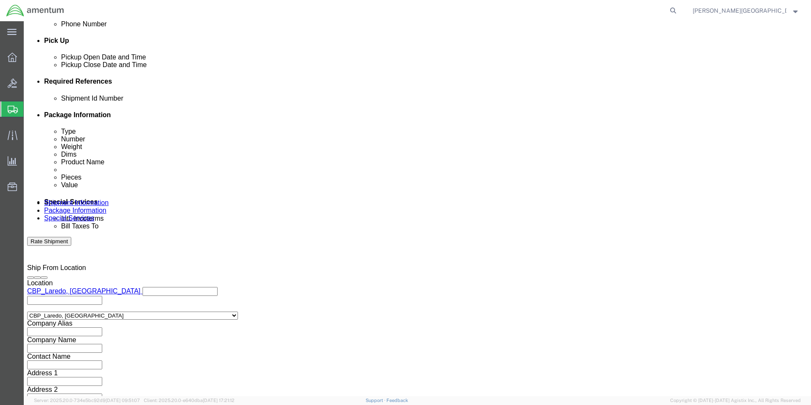
scroll to position [370, 0]
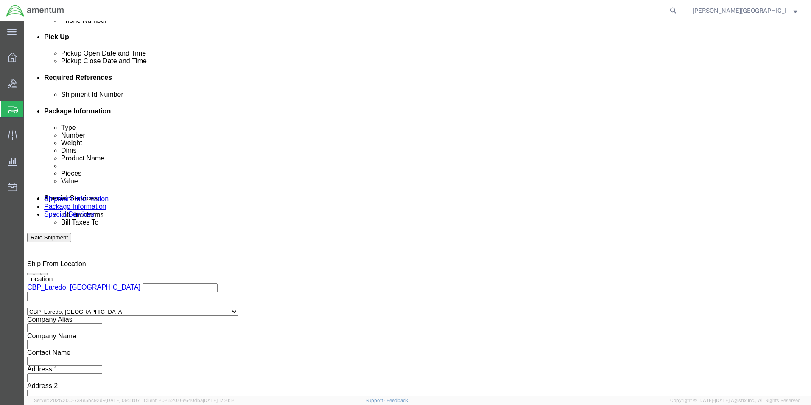
type input "57080626"
click button "Continue"
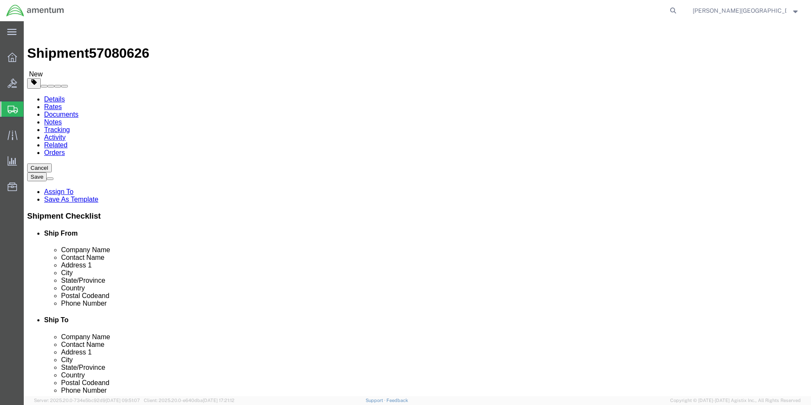
click button "Continue"
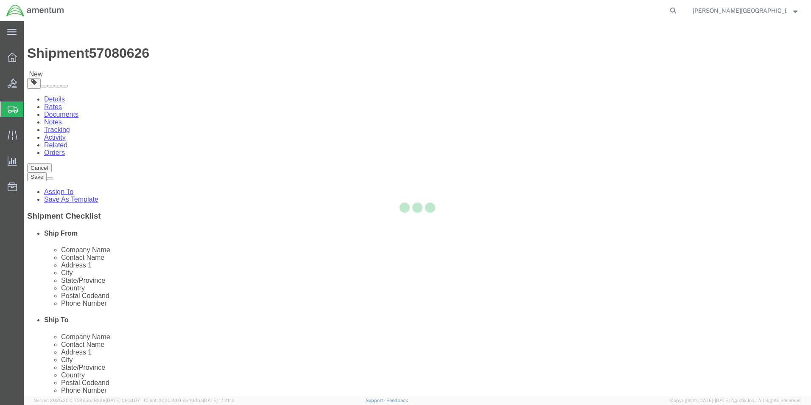
select select
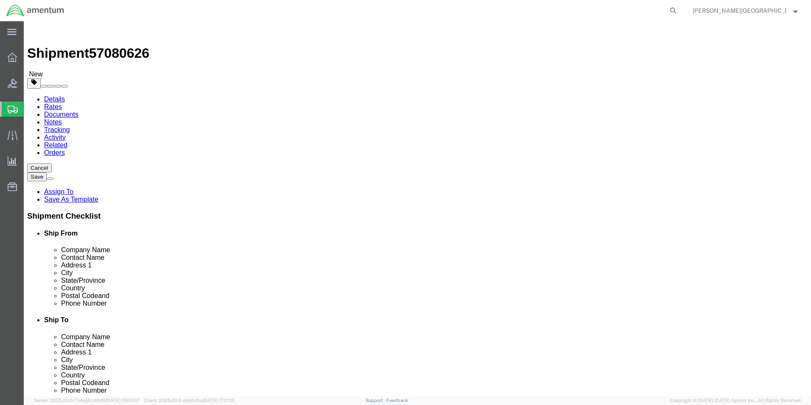
click button "Rate Shipment"
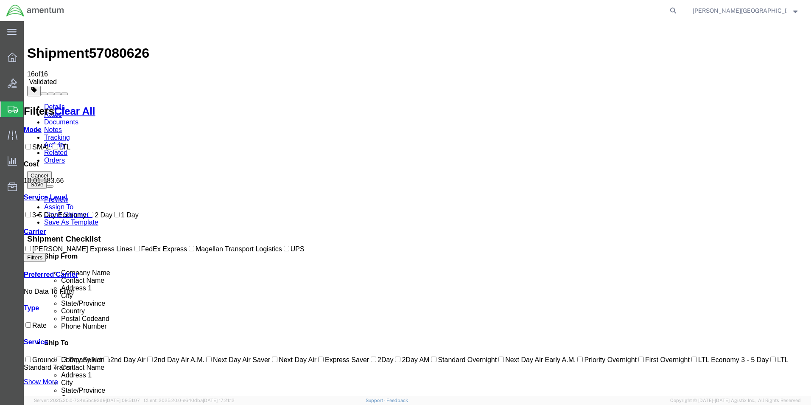
checkbox input "true"
